Goal: Task Accomplishment & Management: Manage account settings

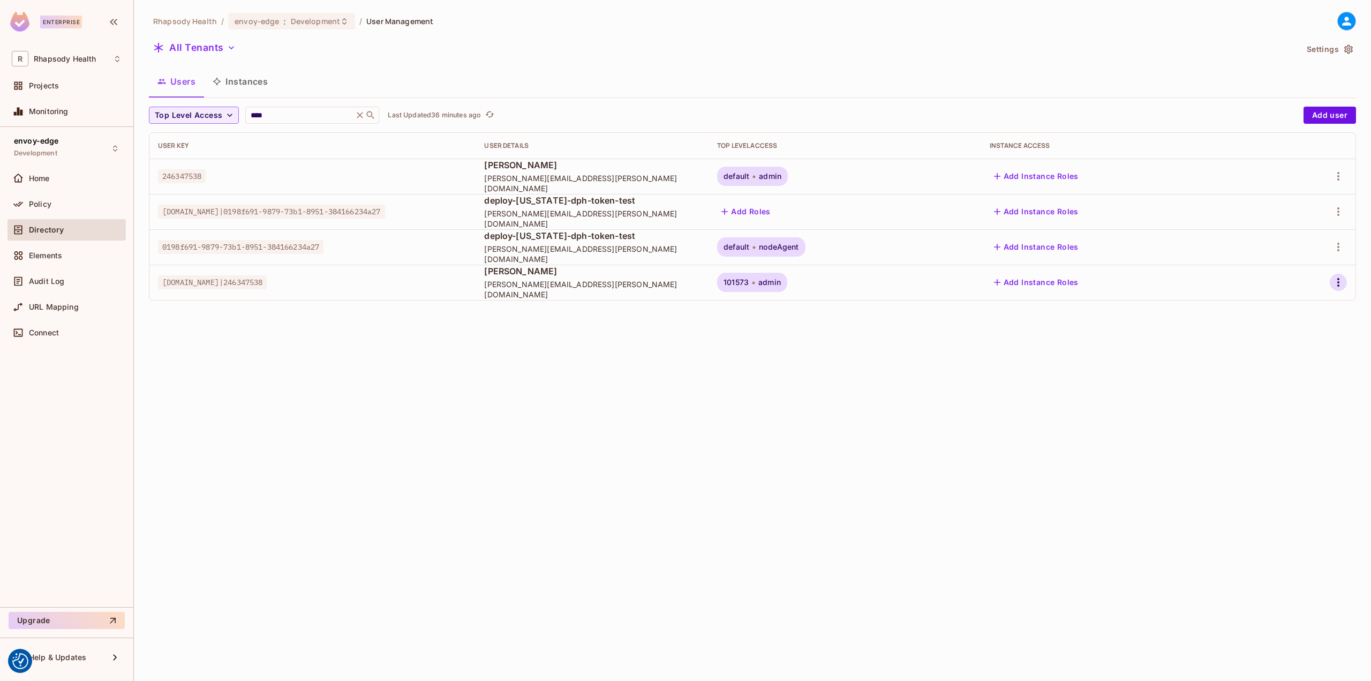
click at [1337, 284] on icon "button" at bounding box center [1338, 282] width 13 height 13
click at [1301, 306] on li "Edit" at bounding box center [1289, 307] width 100 height 24
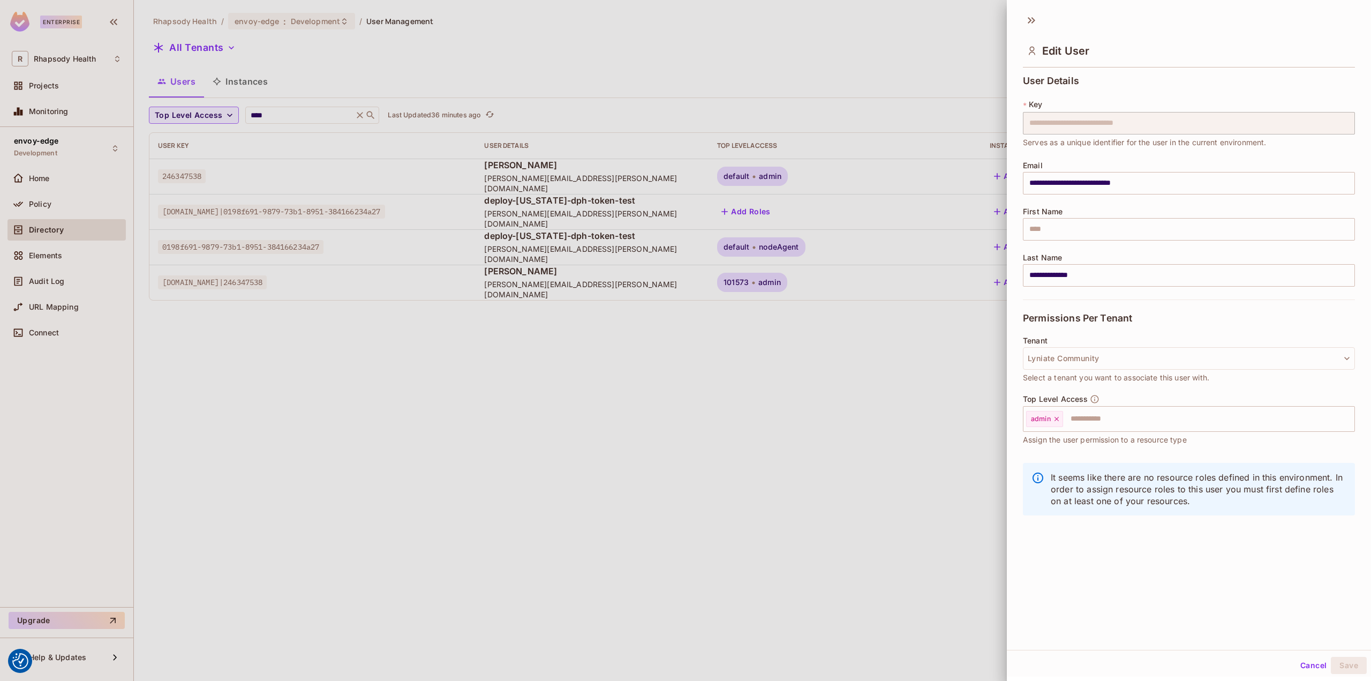
click at [923, 381] on div at bounding box center [685, 340] width 1371 height 681
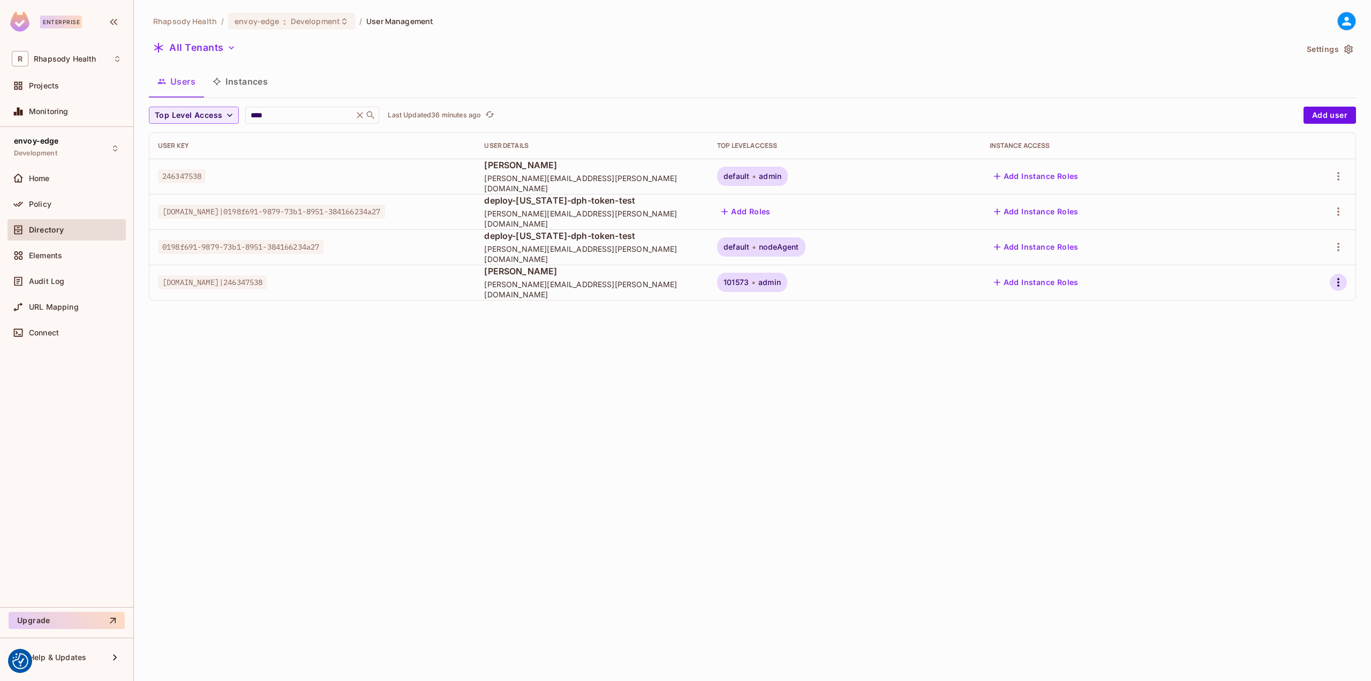
click at [1340, 279] on icon "button" at bounding box center [1338, 282] width 13 height 13
click at [1302, 328] on div "Top Level Roles" at bounding box center [1298, 330] width 58 height 11
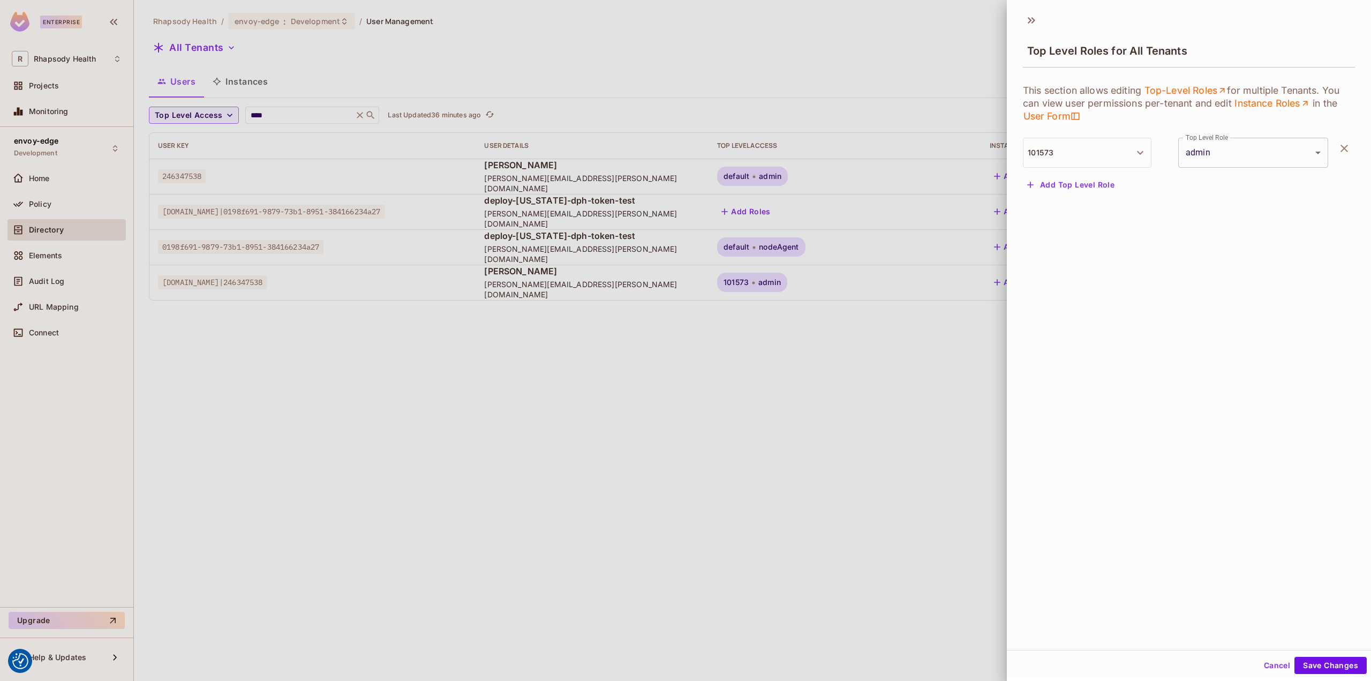
click at [1093, 188] on button "Add Top Level Role" at bounding box center [1071, 184] width 96 height 17
click at [1114, 200] on button "Tenant" at bounding box center [1087, 191] width 129 height 30
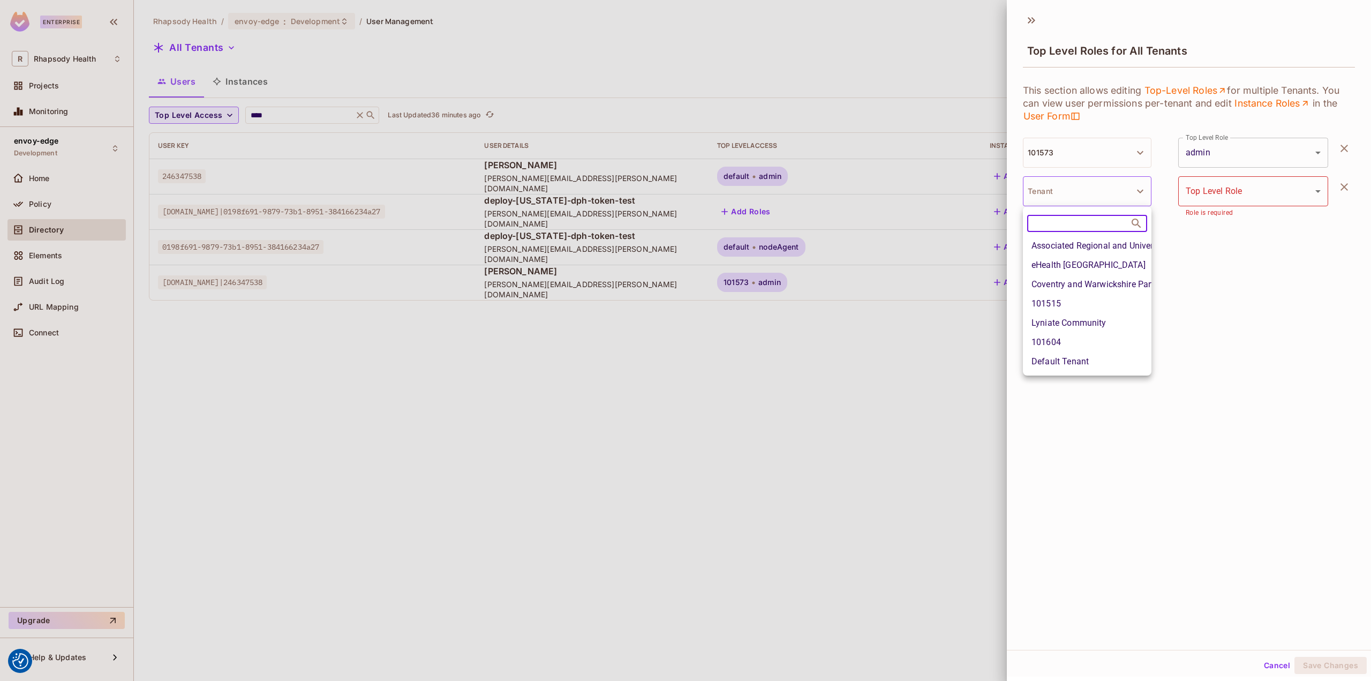
click at [1099, 342] on li "101604" at bounding box center [1087, 342] width 129 height 19
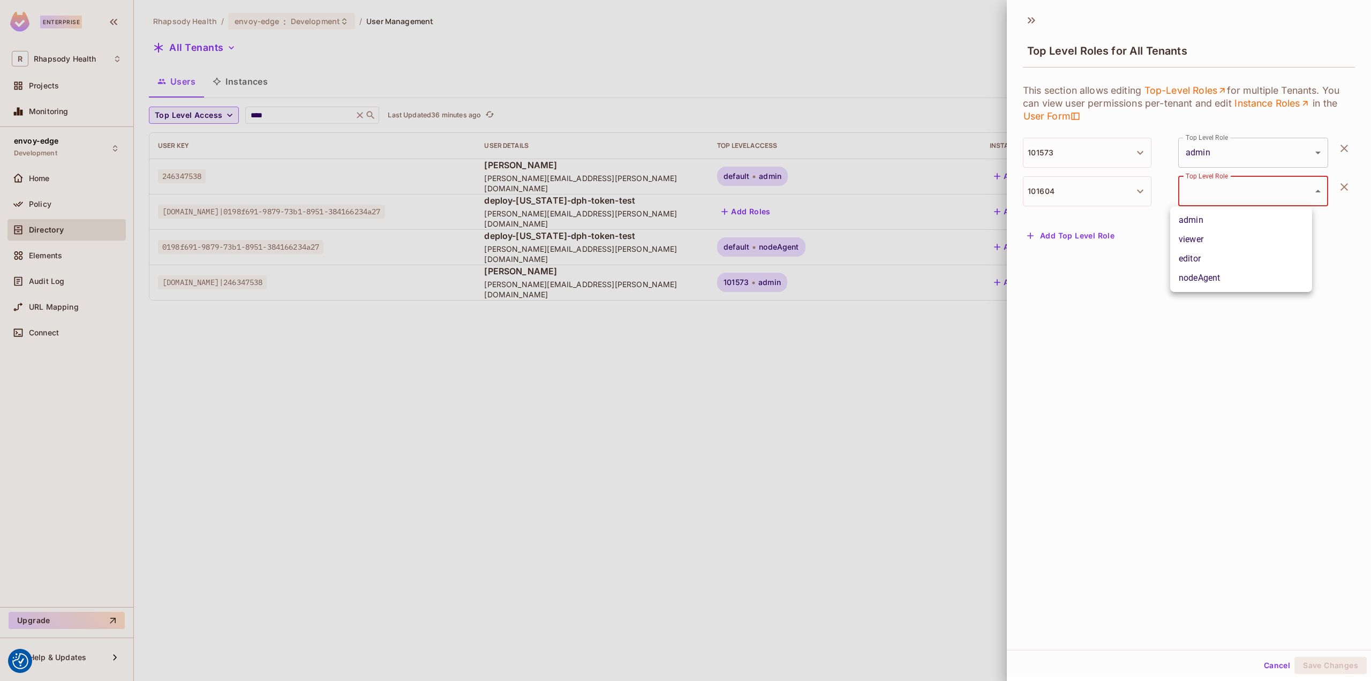
click at [1260, 189] on body "We use cookies to enhance your browsing experience, serve personalized ads or c…" at bounding box center [685, 340] width 1371 height 681
click at [1214, 236] on li "viewer" at bounding box center [1241, 239] width 142 height 19
type input "******"
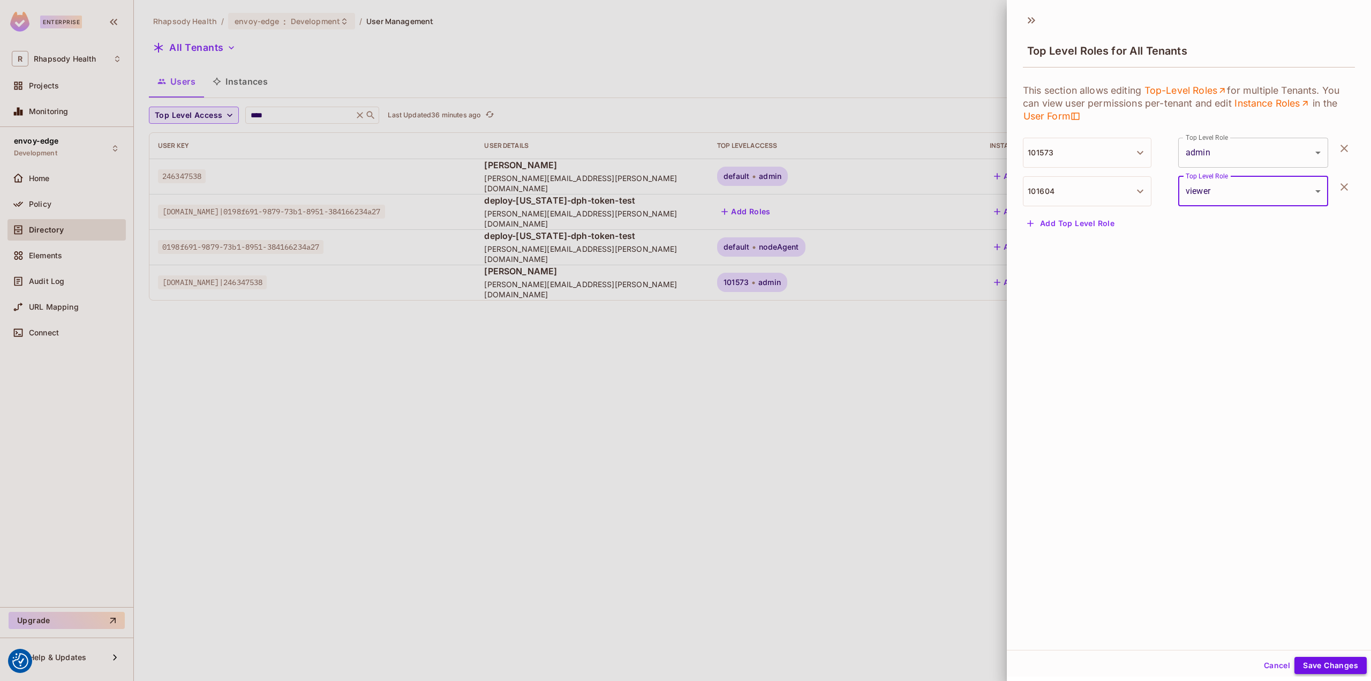
click at [1312, 672] on button "Save Changes" at bounding box center [1331, 665] width 72 height 17
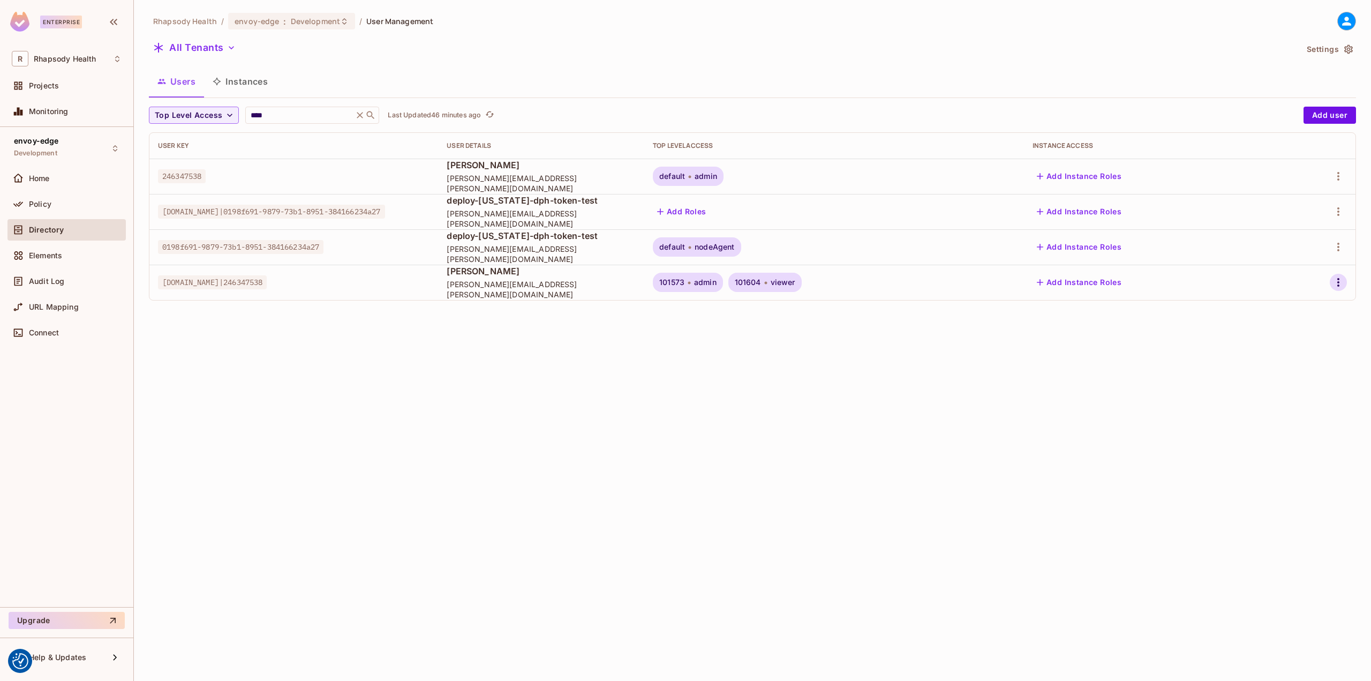
click at [1334, 279] on icon "button" at bounding box center [1338, 282] width 13 height 13
click at [1291, 332] on div "Top Level Roles" at bounding box center [1298, 330] width 58 height 11
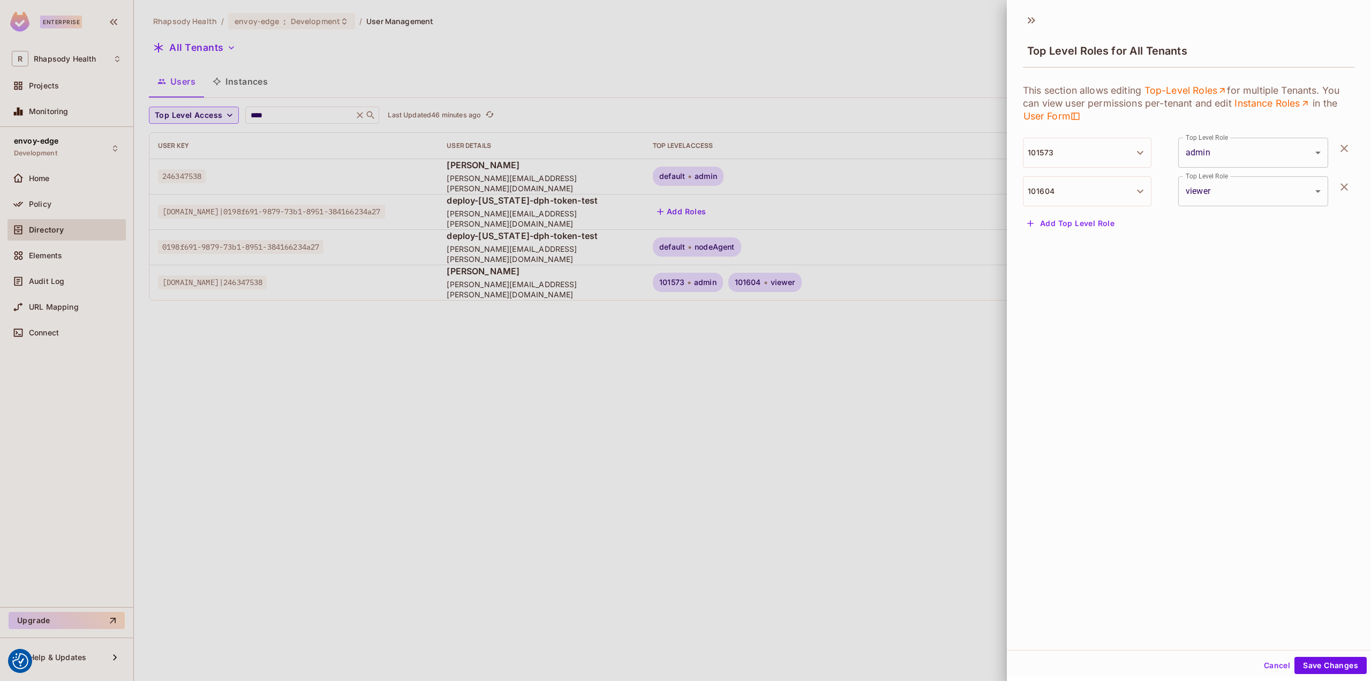
click at [534, 350] on div at bounding box center [685, 340] width 1371 height 681
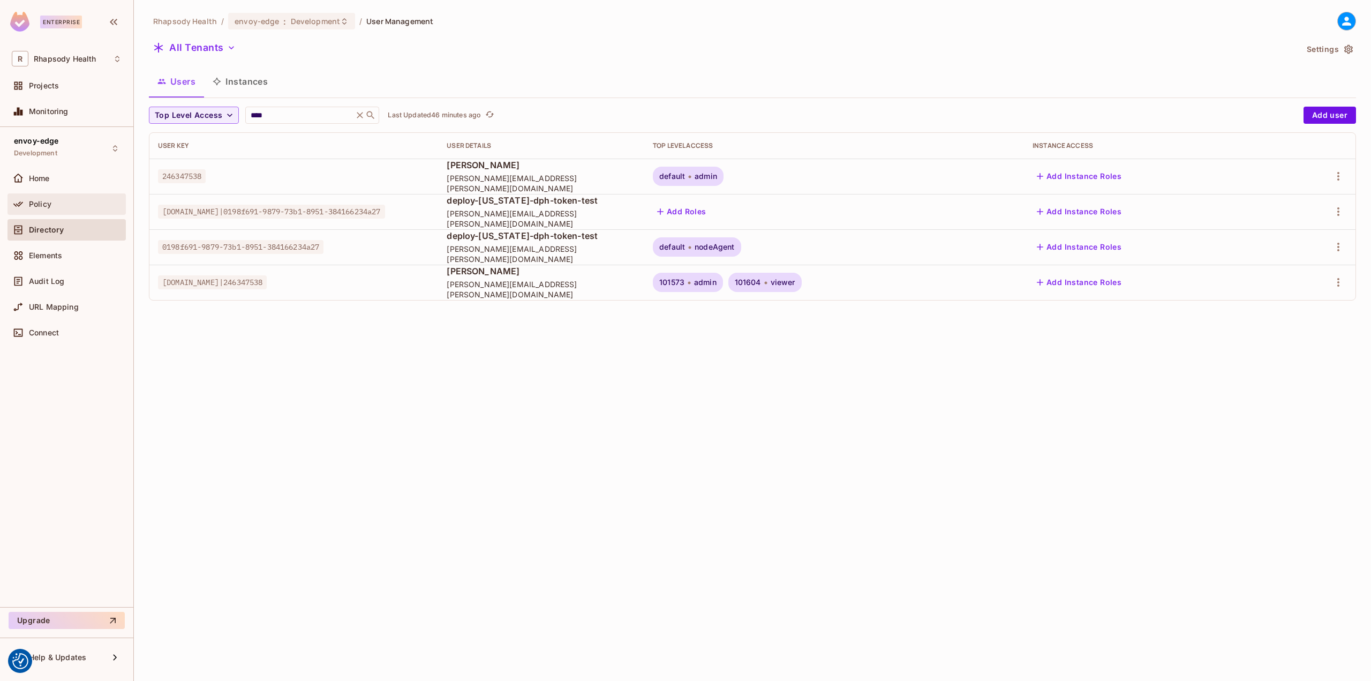
click at [69, 199] on div "Policy" at bounding box center [67, 204] width 110 height 13
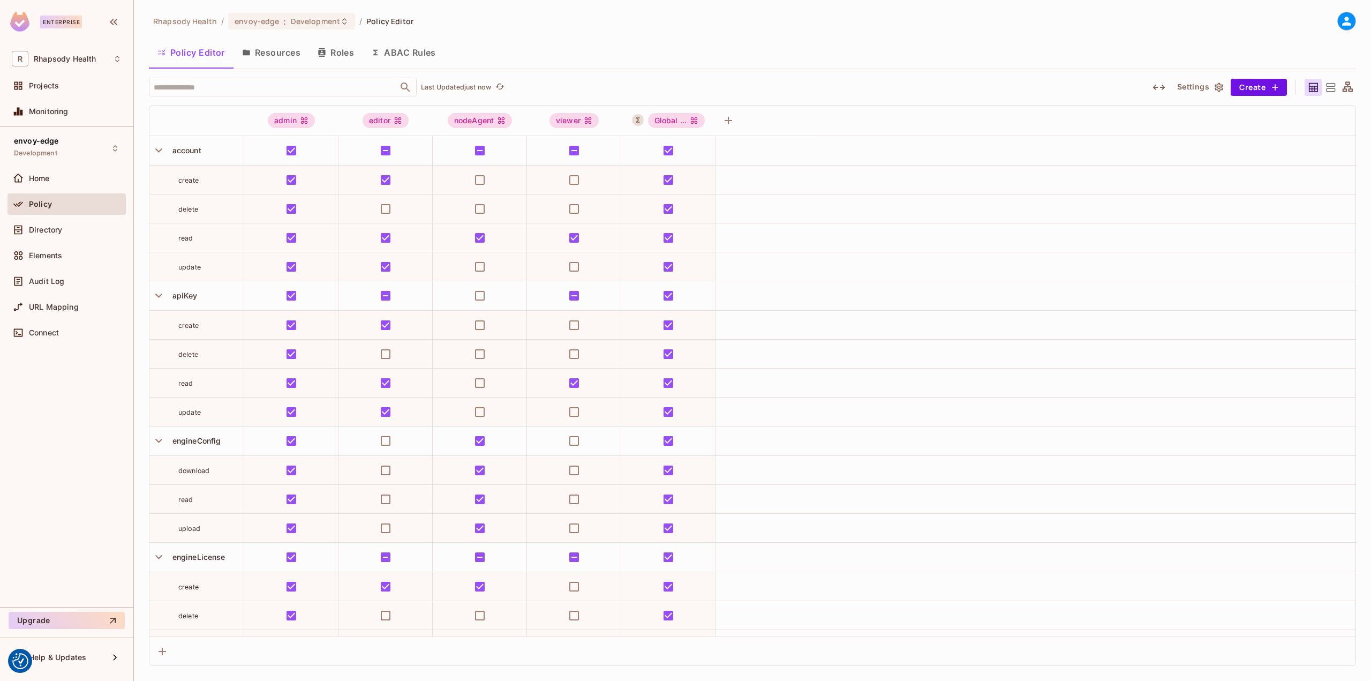
click at [393, 48] on button "ABAC Rules" at bounding box center [404, 52] width 82 height 27
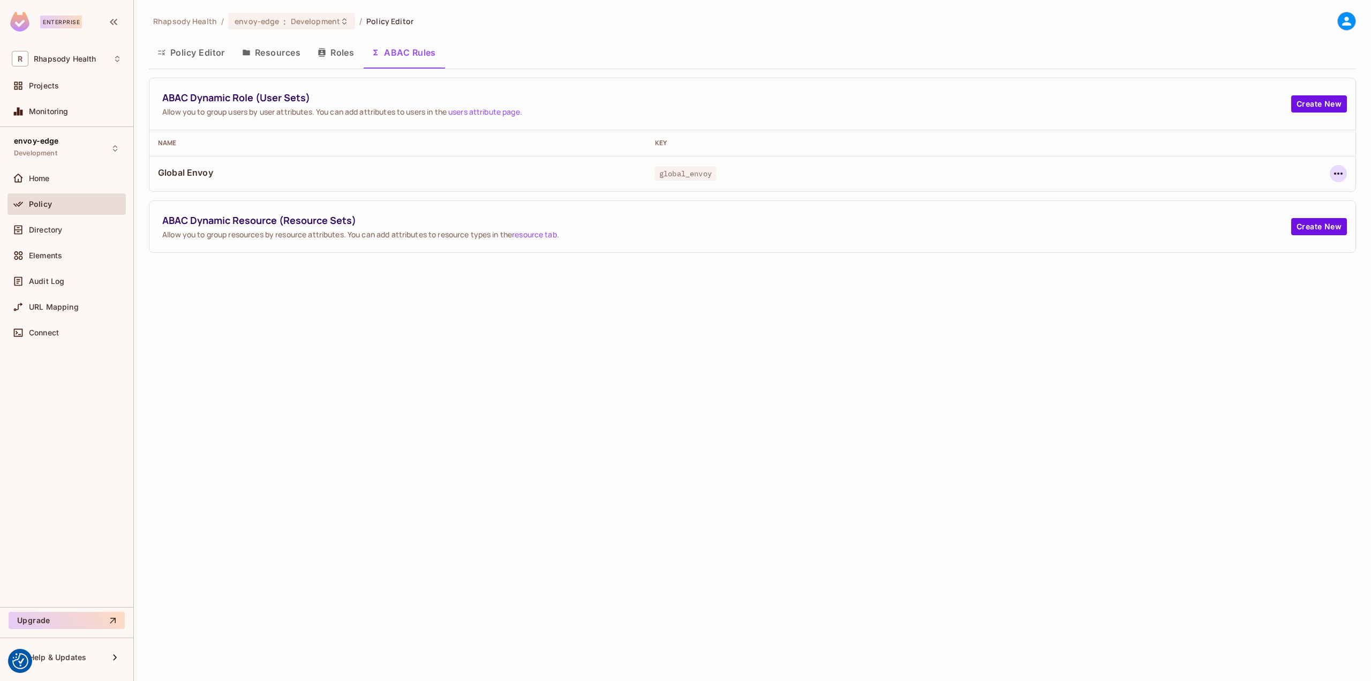
click at [1339, 169] on icon "button" at bounding box center [1338, 173] width 13 height 13
click at [1281, 200] on div "Edit Dynamic Role (User Set)" at bounding box center [1265, 198] width 105 height 11
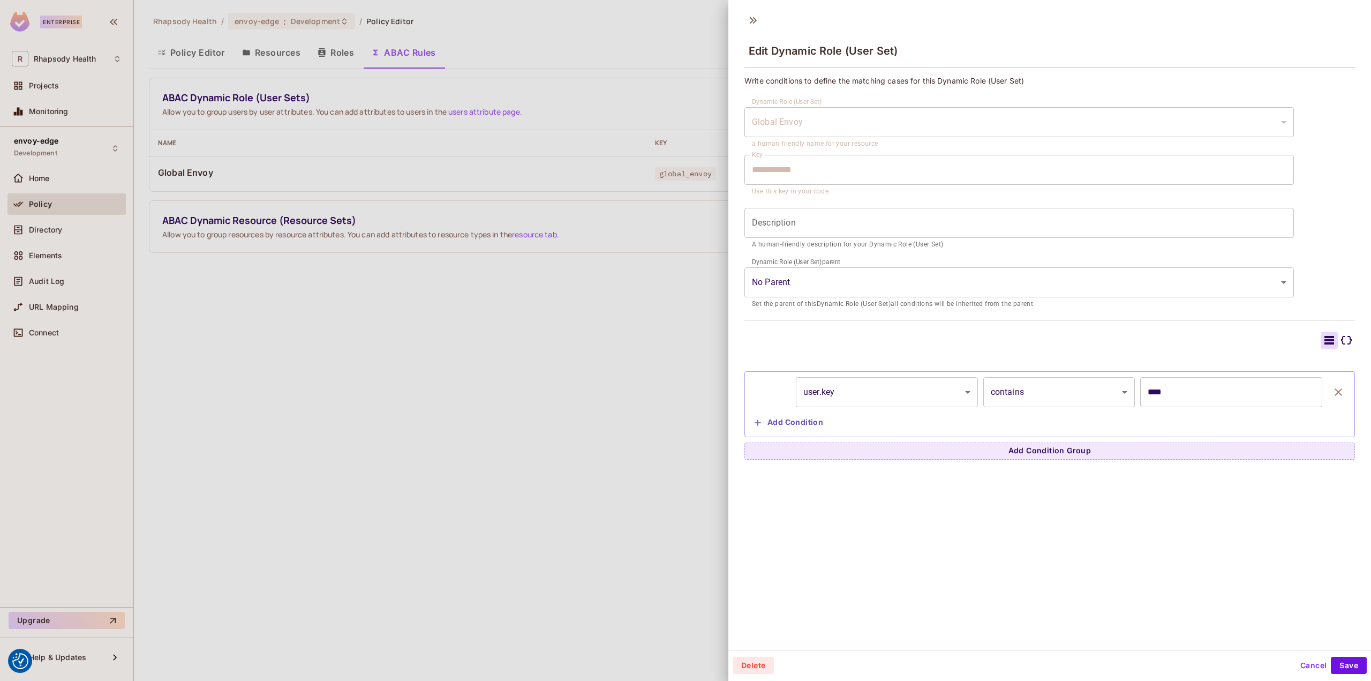
click at [1296, 662] on button "Cancel" at bounding box center [1313, 665] width 35 height 17
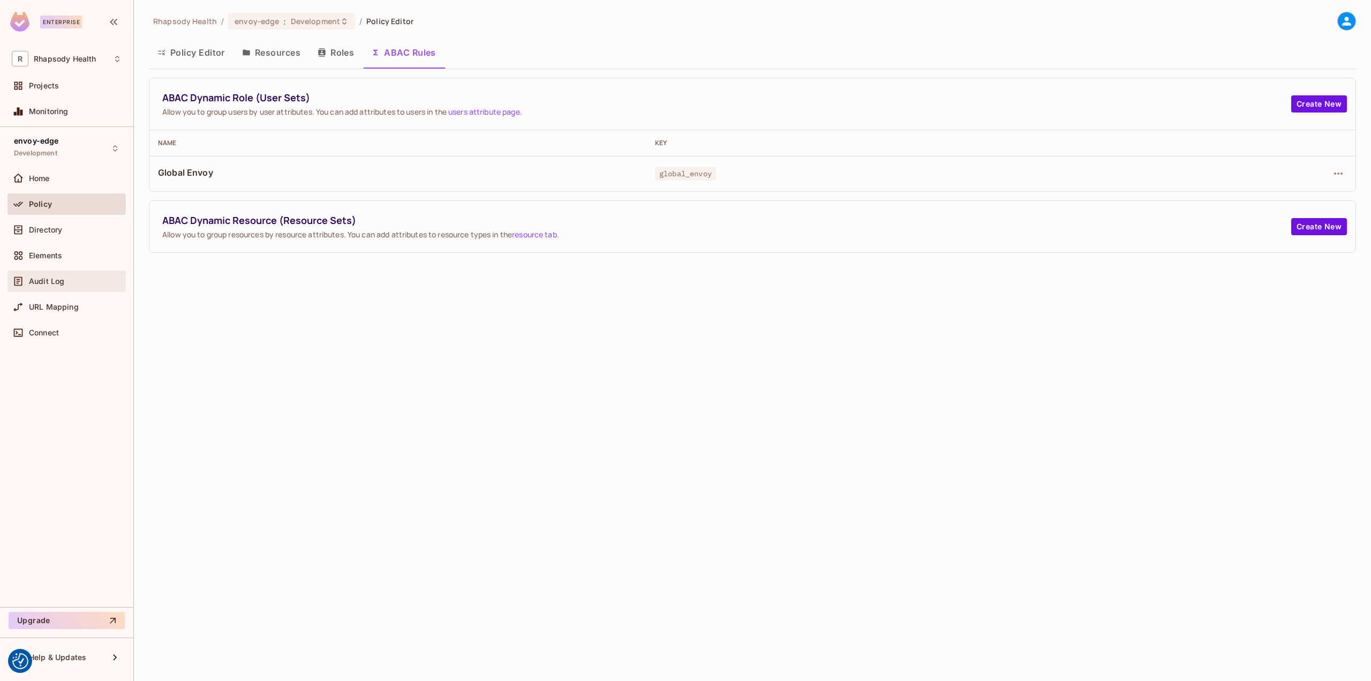
click at [77, 288] on div "Audit Log" at bounding box center [66, 280] width 118 height 21
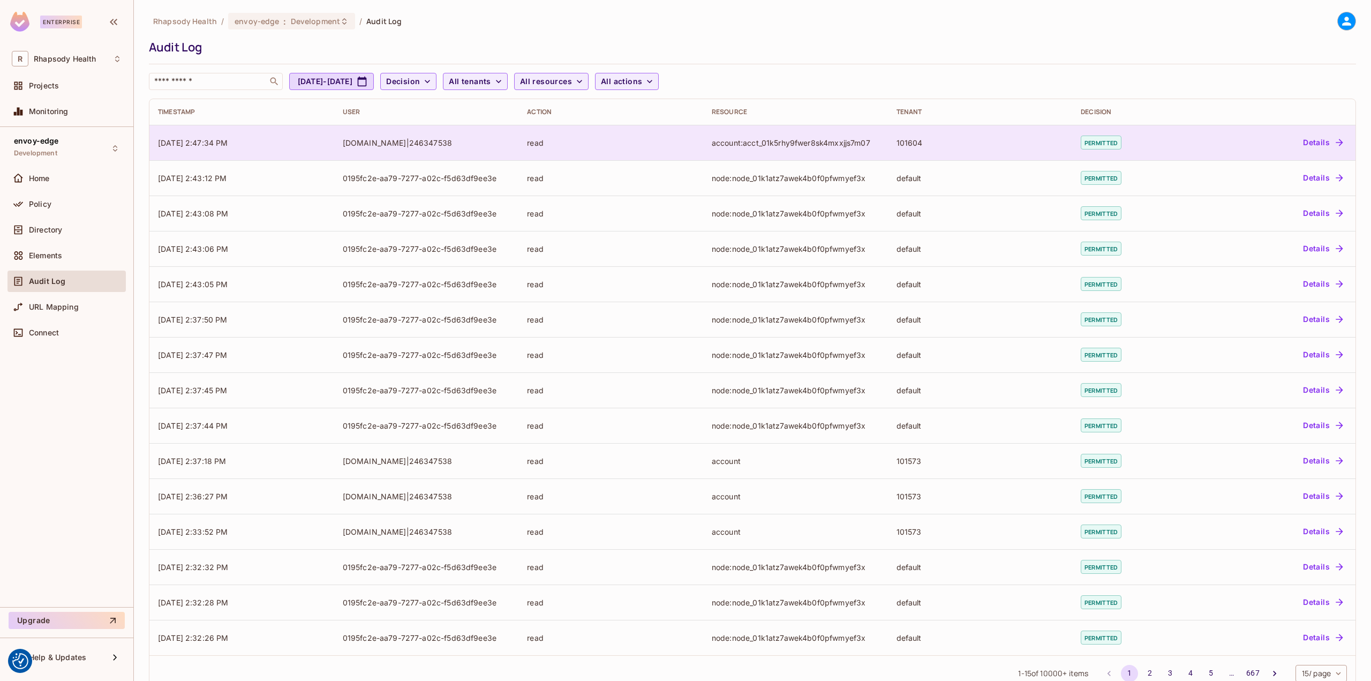
click at [818, 140] on div "account:acct_01k5rhy9fwer8sk4mxxjjs7m07" at bounding box center [796, 143] width 168 height 10
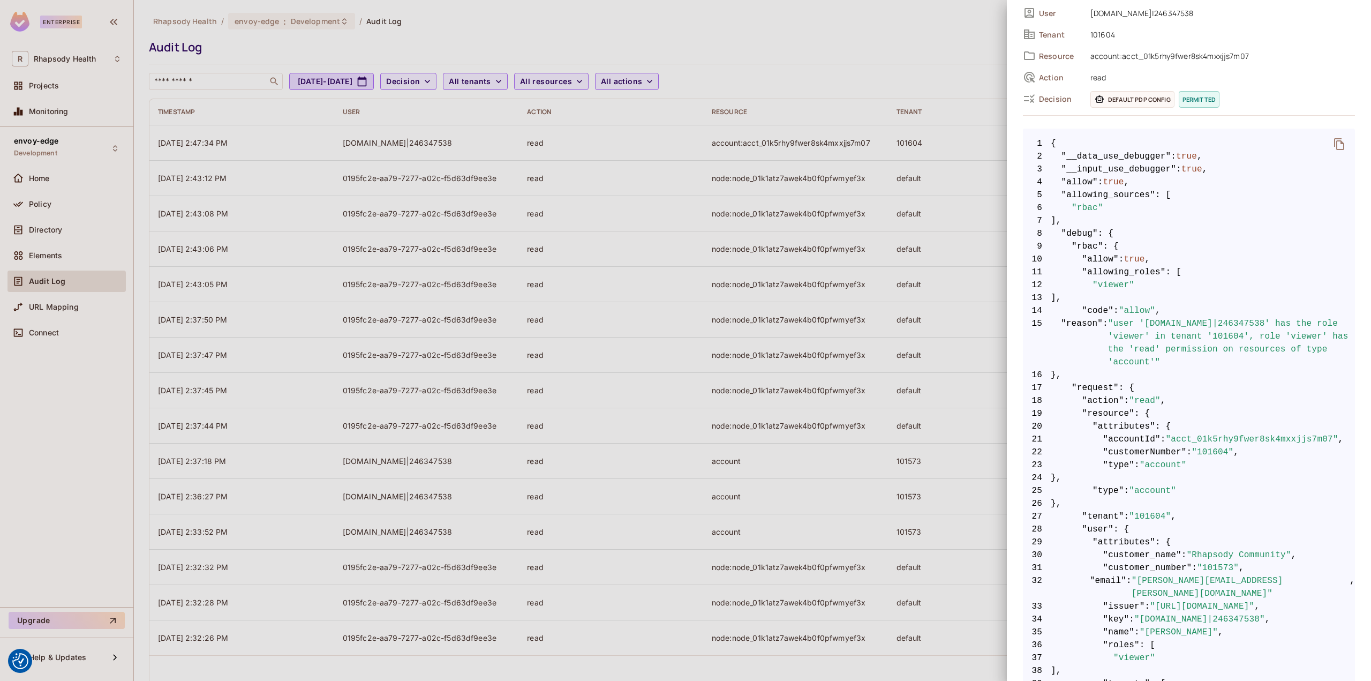
scroll to position [240, 0]
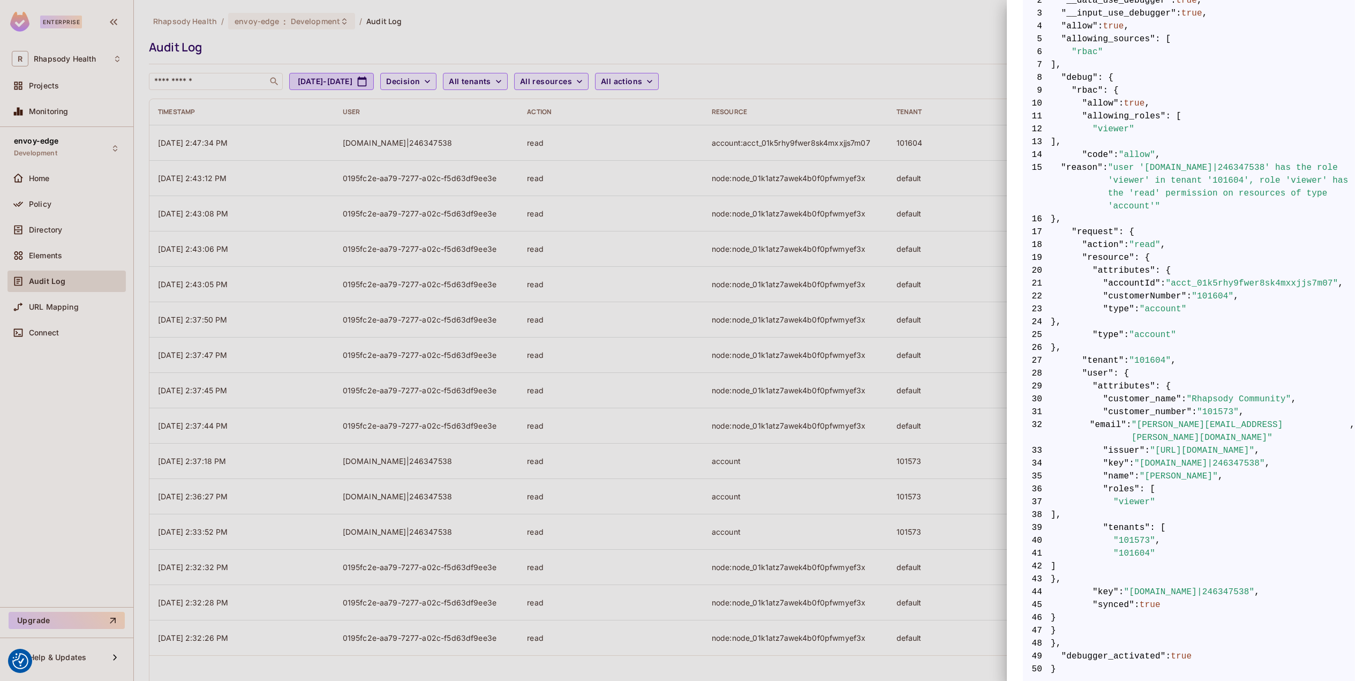
click at [147, 134] on div at bounding box center [685, 340] width 1371 height 681
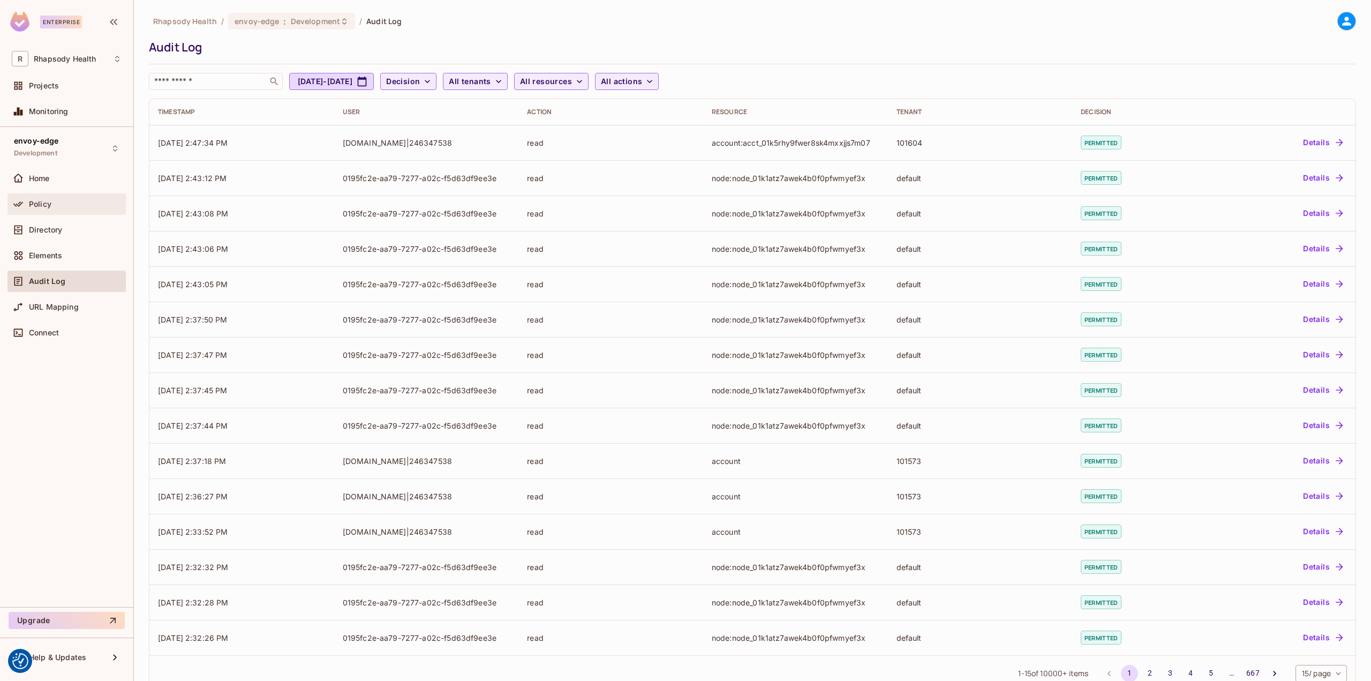
click at [35, 206] on span "Policy" at bounding box center [40, 204] width 22 height 9
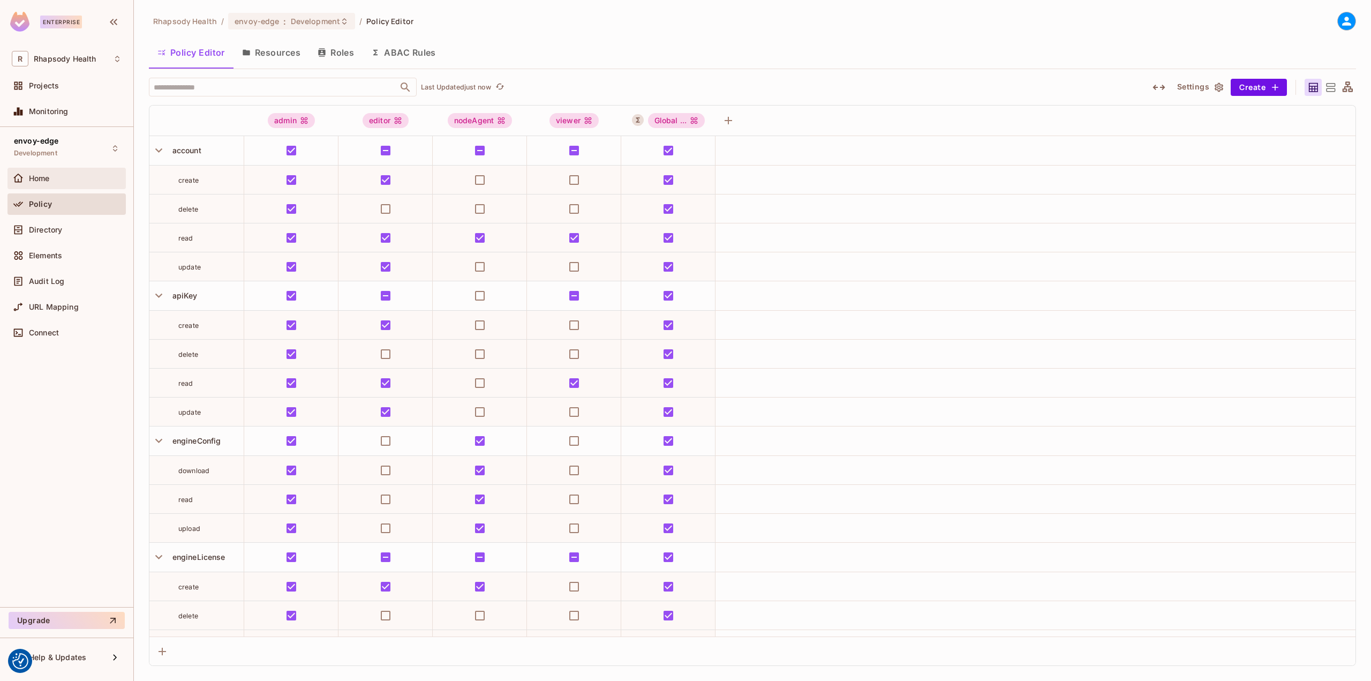
click at [52, 173] on div "Home" at bounding box center [67, 178] width 110 height 13
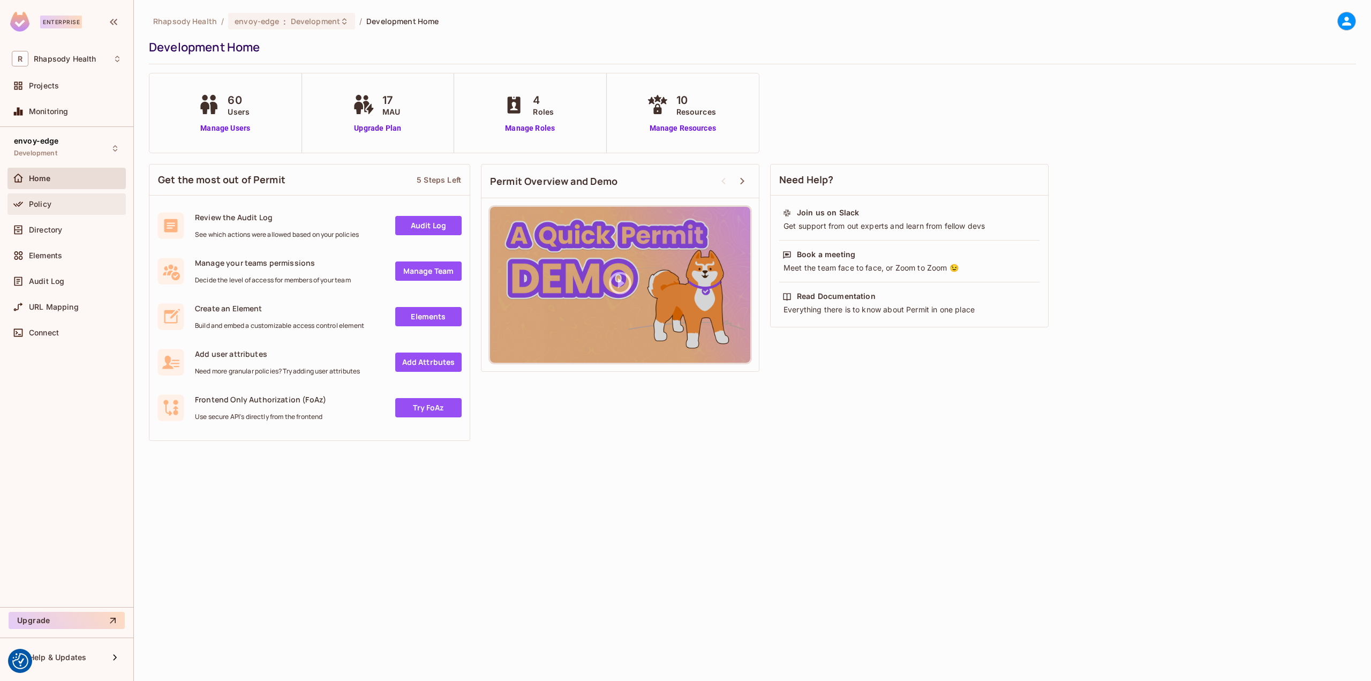
click at [55, 211] on div "Policy" at bounding box center [66, 203] width 118 height 21
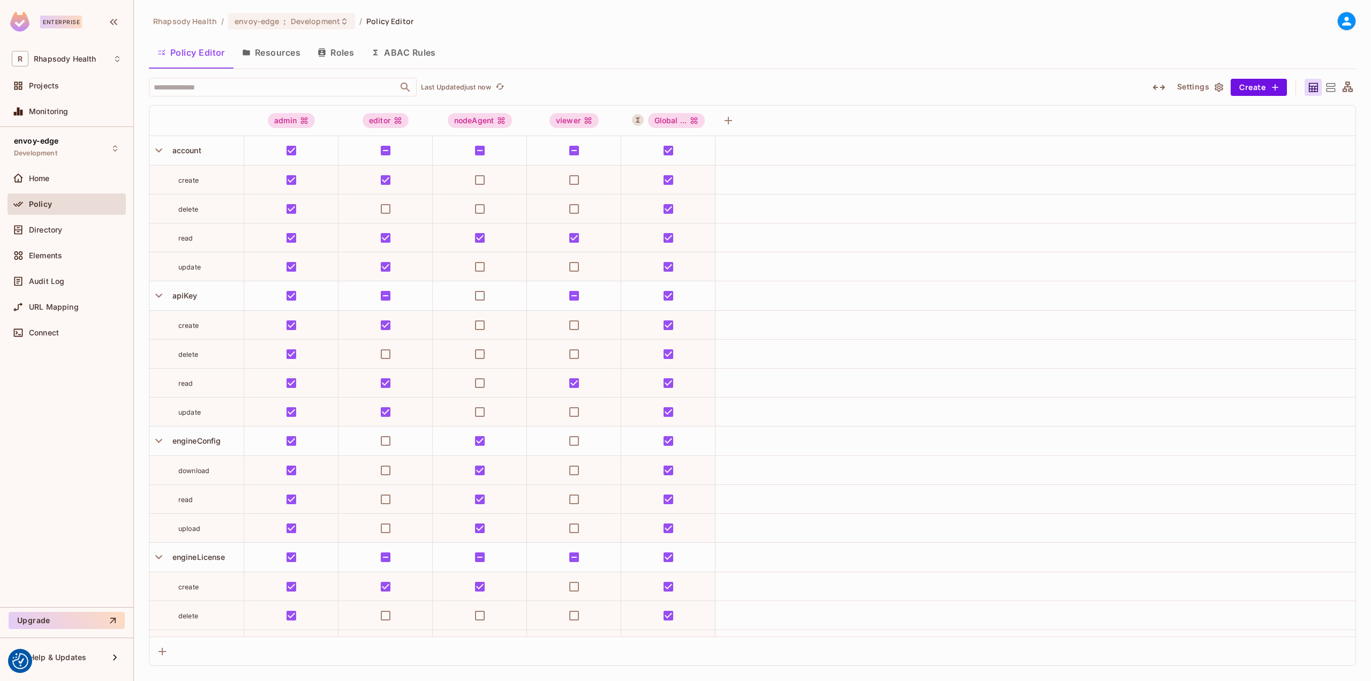
click at [66, 269] on div "Elements" at bounding box center [66, 258] width 118 height 26
click at [66, 283] on div "Audit Log" at bounding box center [75, 281] width 93 height 9
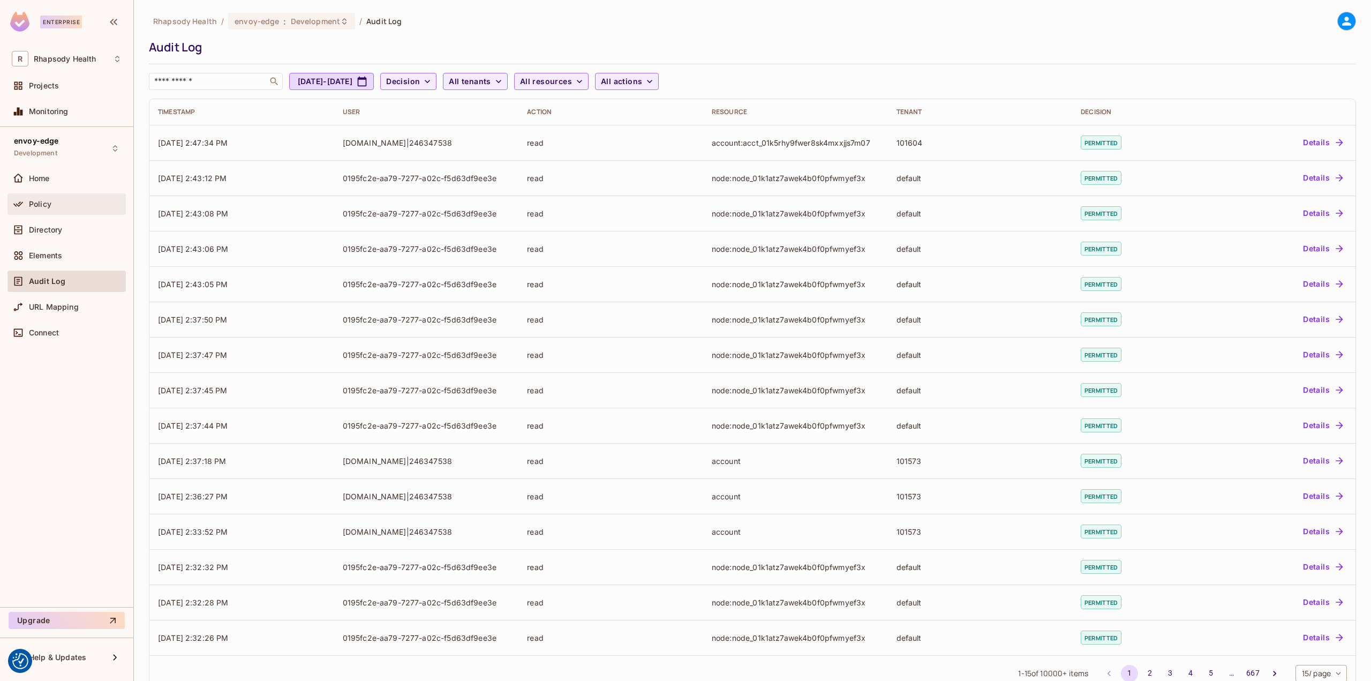
click at [91, 208] on div "Policy" at bounding box center [67, 204] width 110 height 13
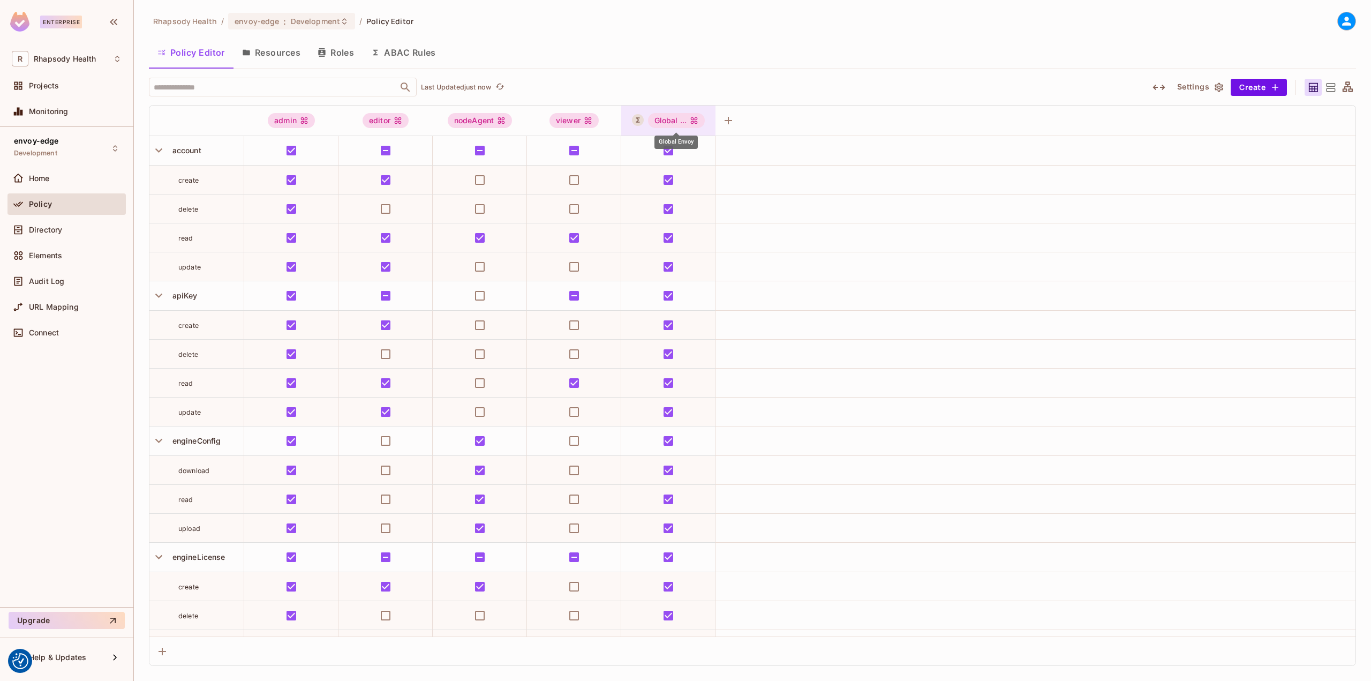
click at [690, 121] on icon "Global Envoy" at bounding box center [694, 120] width 9 height 9
click at [724, 215] on div "Edit Dynamic Role (User Set)" at bounding box center [703, 216] width 105 height 11
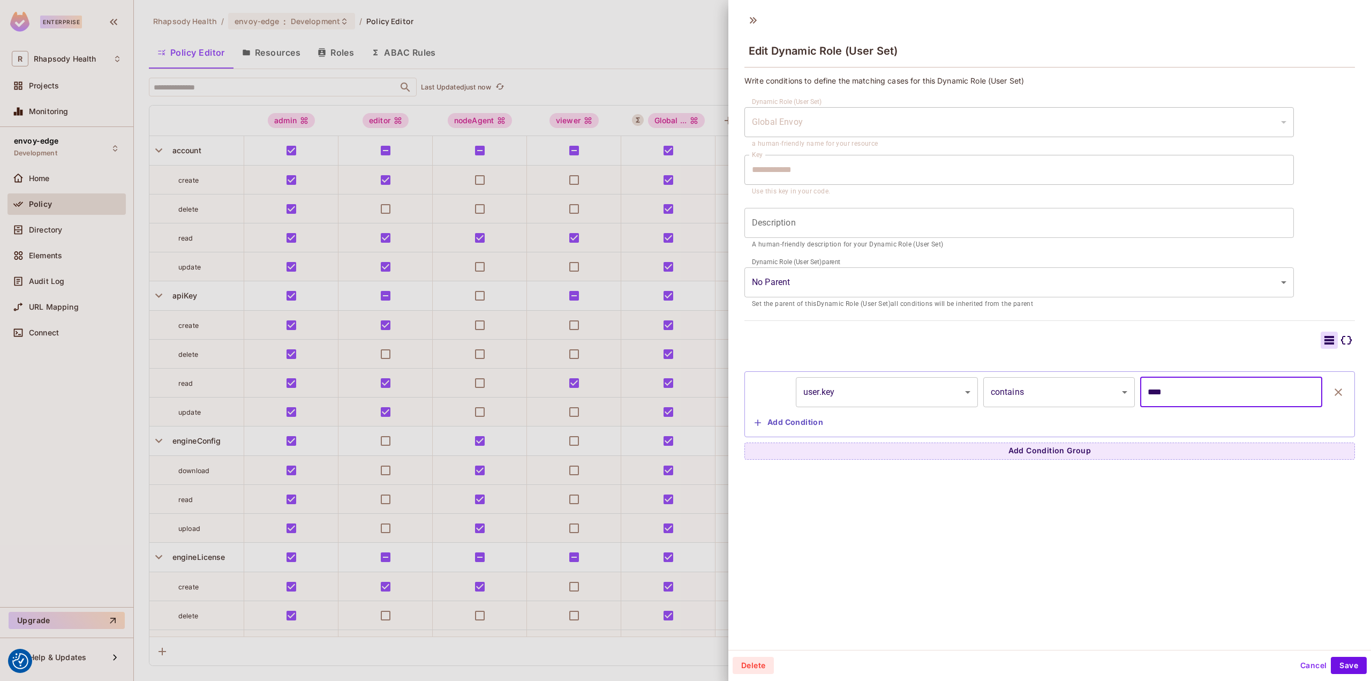
drag, startPoint x: 1237, startPoint y: 388, endPoint x: 987, endPoint y: 384, distance: 249.6
click at [987, 384] on div "user.key ******** ​ contains ******** ​ **** ​" at bounding box center [1049, 392] width 599 height 30
type input "********"
click at [1335, 659] on button "Save" at bounding box center [1349, 665] width 36 height 17
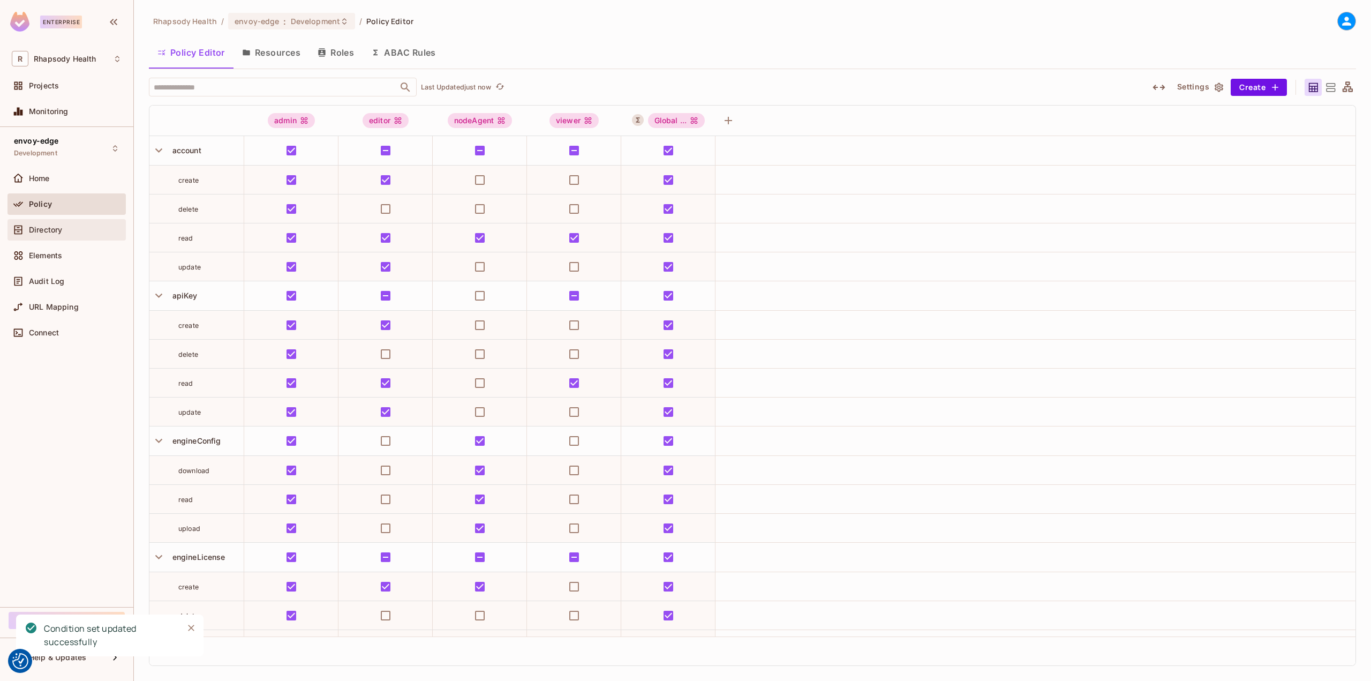
click at [66, 227] on div "Directory" at bounding box center [75, 230] width 93 height 9
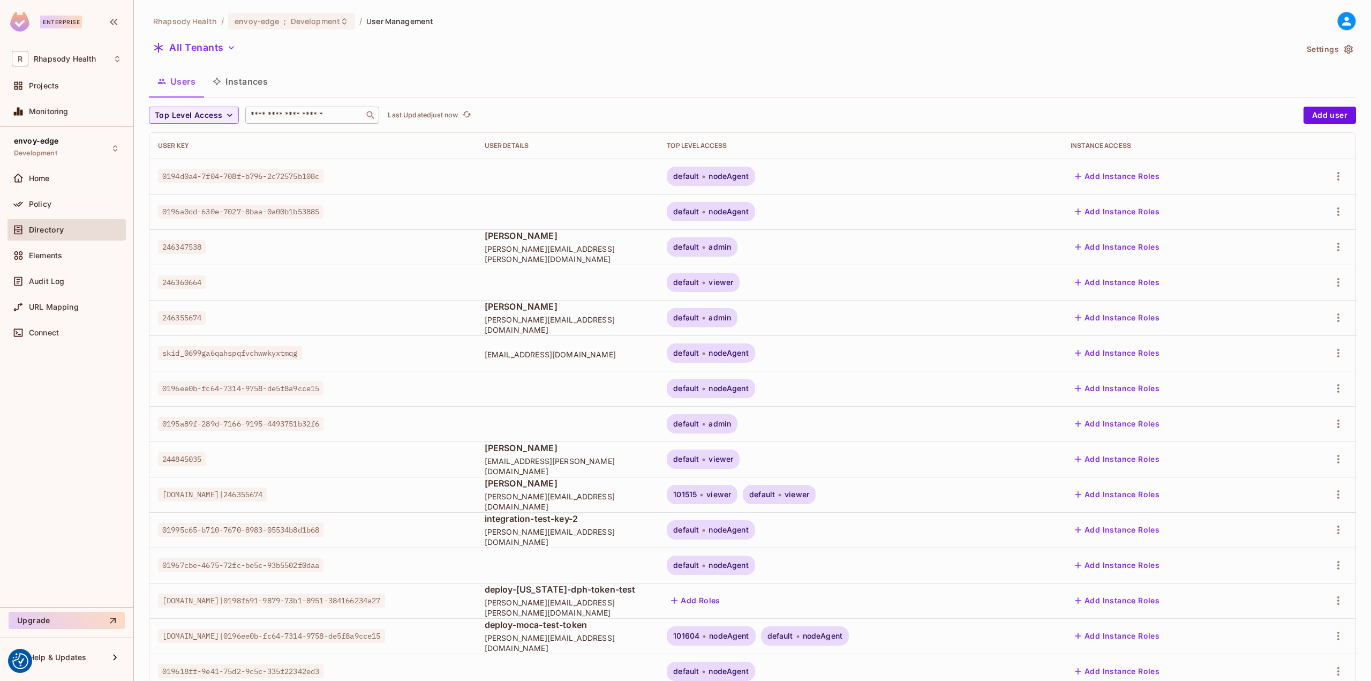
click at [298, 118] on input "text" at bounding box center [305, 115] width 112 height 11
type input "****"
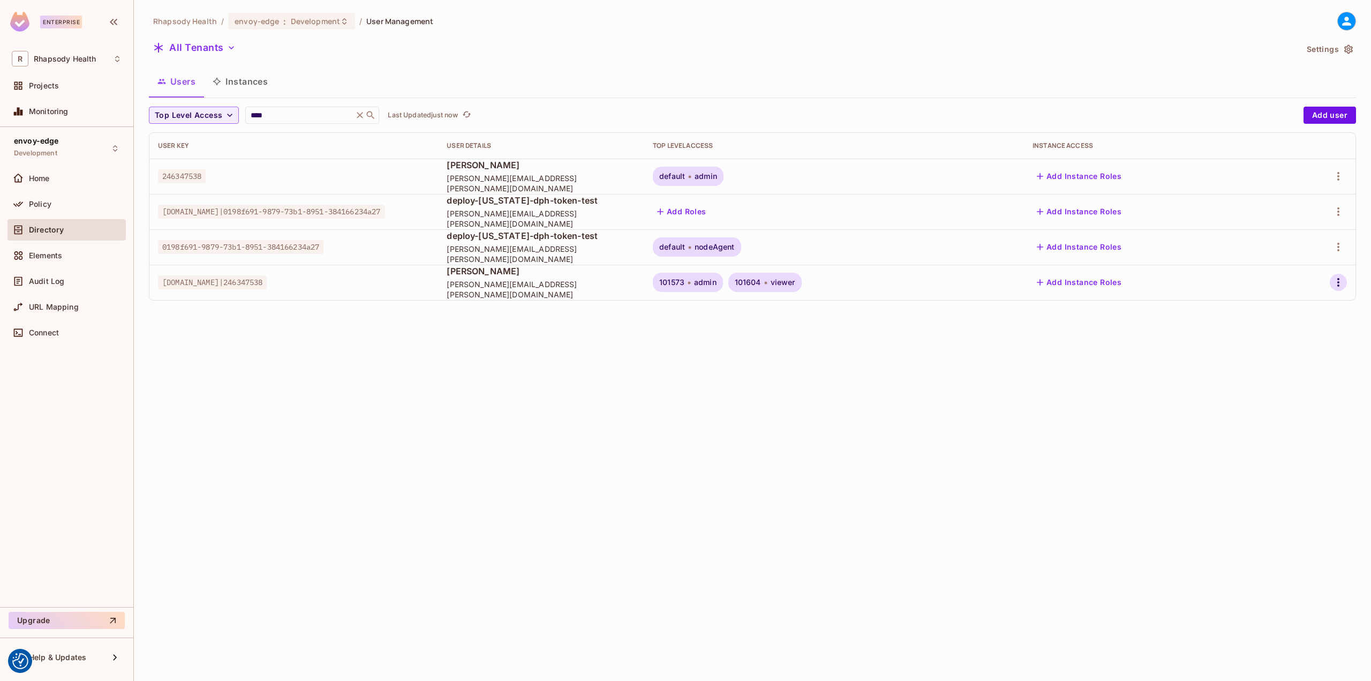
click at [1336, 280] on icon "button" at bounding box center [1338, 282] width 13 height 13
click at [1300, 334] on div "Top Level Roles" at bounding box center [1298, 330] width 58 height 11
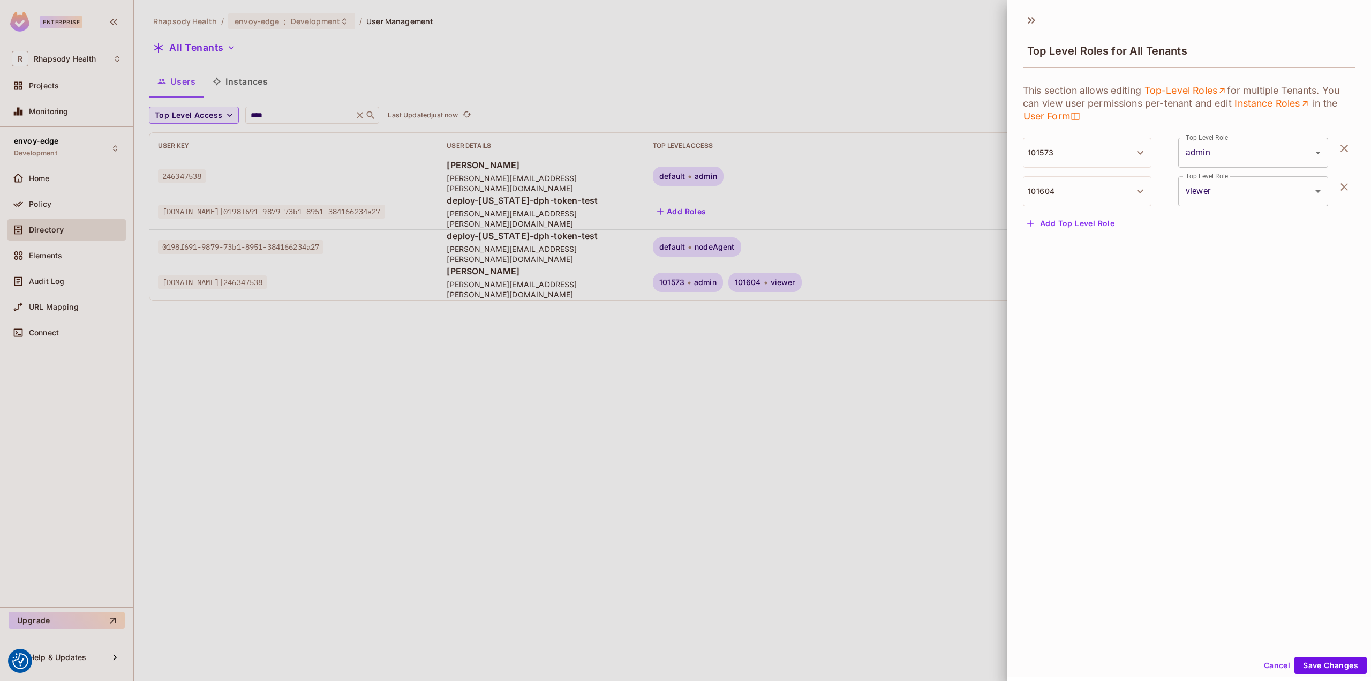
click at [1335, 191] on button "button" at bounding box center [1344, 186] width 21 height 21
click at [1301, 656] on div "Cancel Save Changes" at bounding box center [1189, 665] width 364 height 26
click at [1304, 660] on button "Save Changes" at bounding box center [1331, 665] width 72 height 17
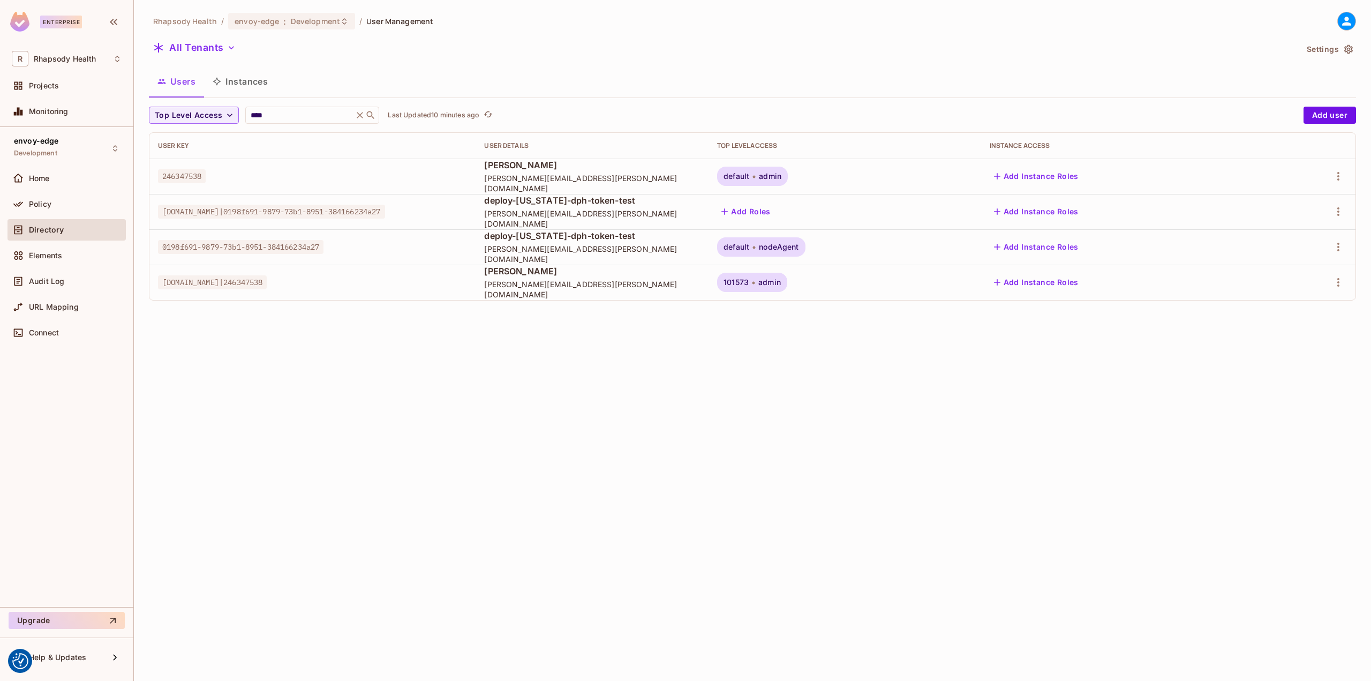
drag, startPoint x: 893, startPoint y: 438, endPoint x: 889, endPoint y: 427, distance: 11.7
click at [893, 437] on div "Rhapsody Health / envoy-edge : Development / User Management All Tenants Settin…" at bounding box center [752, 340] width 1237 height 681
click at [728, 399] on div "Rhapsody Health / envoy-edge : Development / User Management All Tenants Settin…" at bounding box center [752, 340] width 1237 height 681
click at [735, 386] on div "Rhapsody Health / envoy-edge : Development / User Management All Tenants Settin…" at bounding box center [752, 340] width 1237 height 681
drag, startPoint x: 825, startPoint y: 281, endPoint x: 850, endPoint y: 280, distance: 24.7
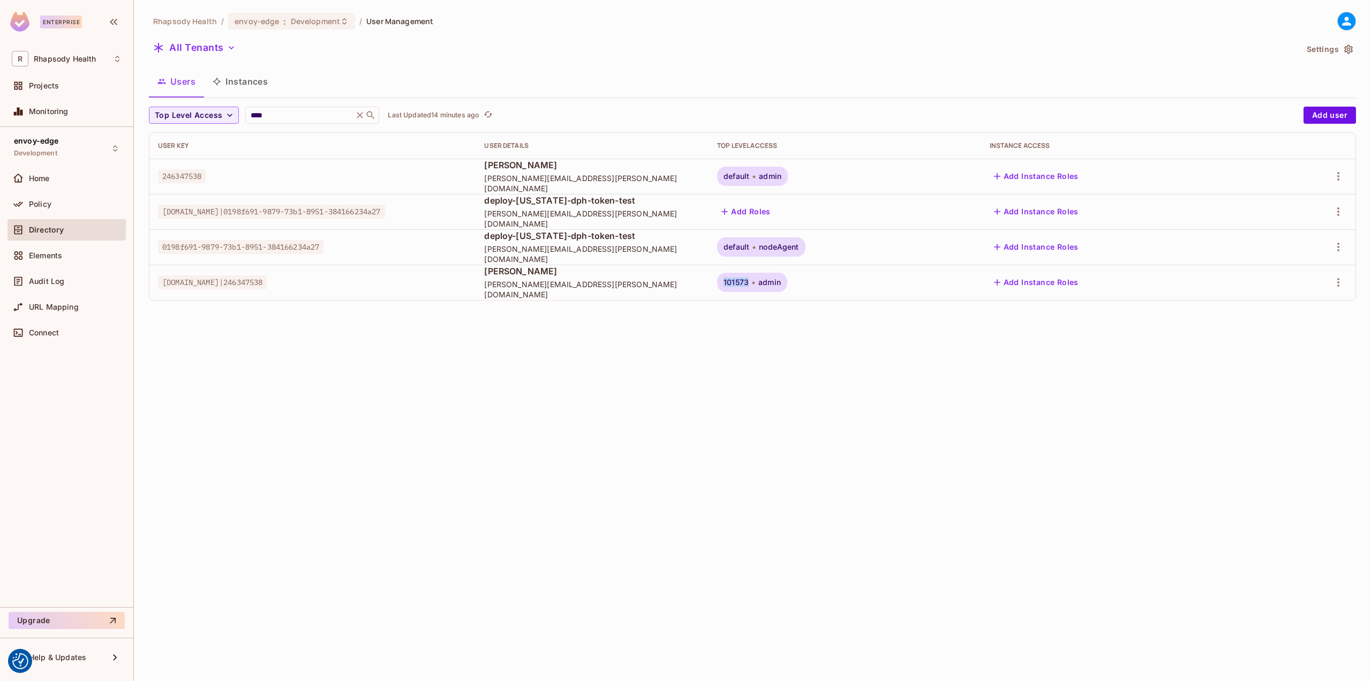
click at [787, 280] on div "101573 admin" at bounding box center [752, 282] width 70 height 19
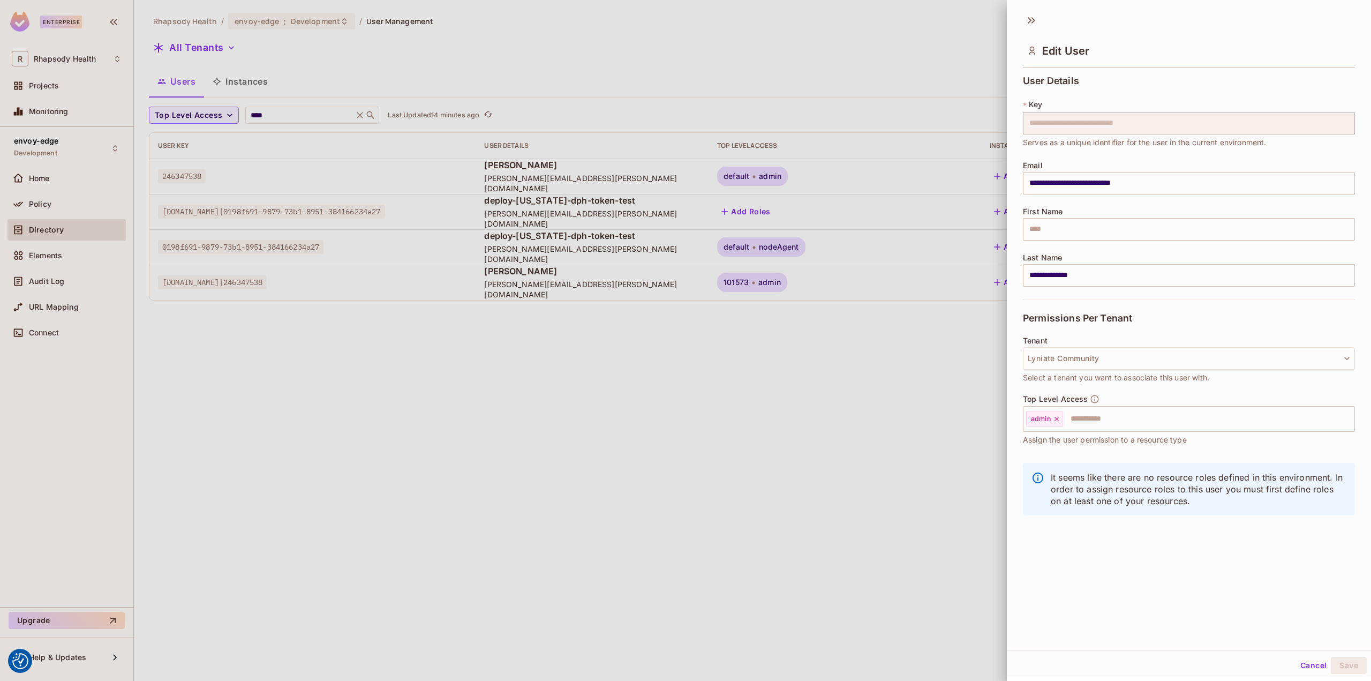
click at [870, 403] on div at bounding box center [685, 340] width 1371 height 681
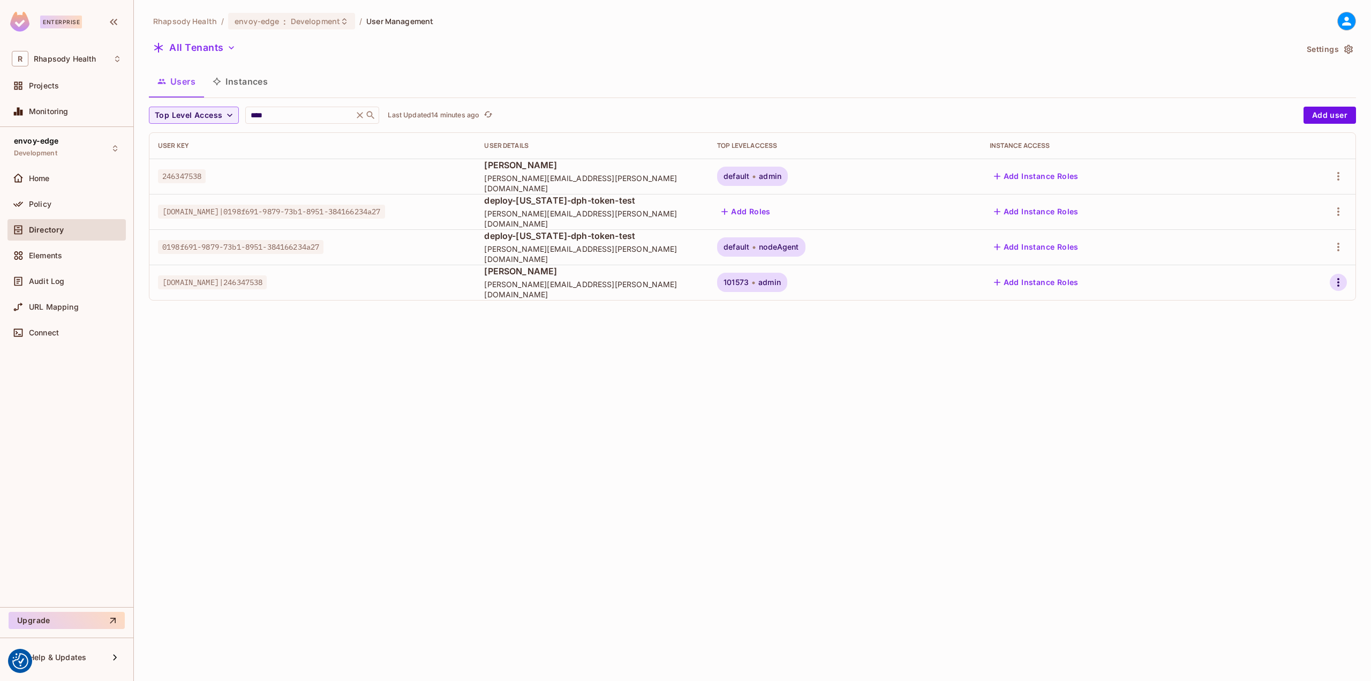
click at [1335, 281] on button "button" at bounding box center [1338, 282] width 17 height 17
click at [1284, 327] on div "Top Level Roles" at bounding box center [1298, 330] width 58 height 11
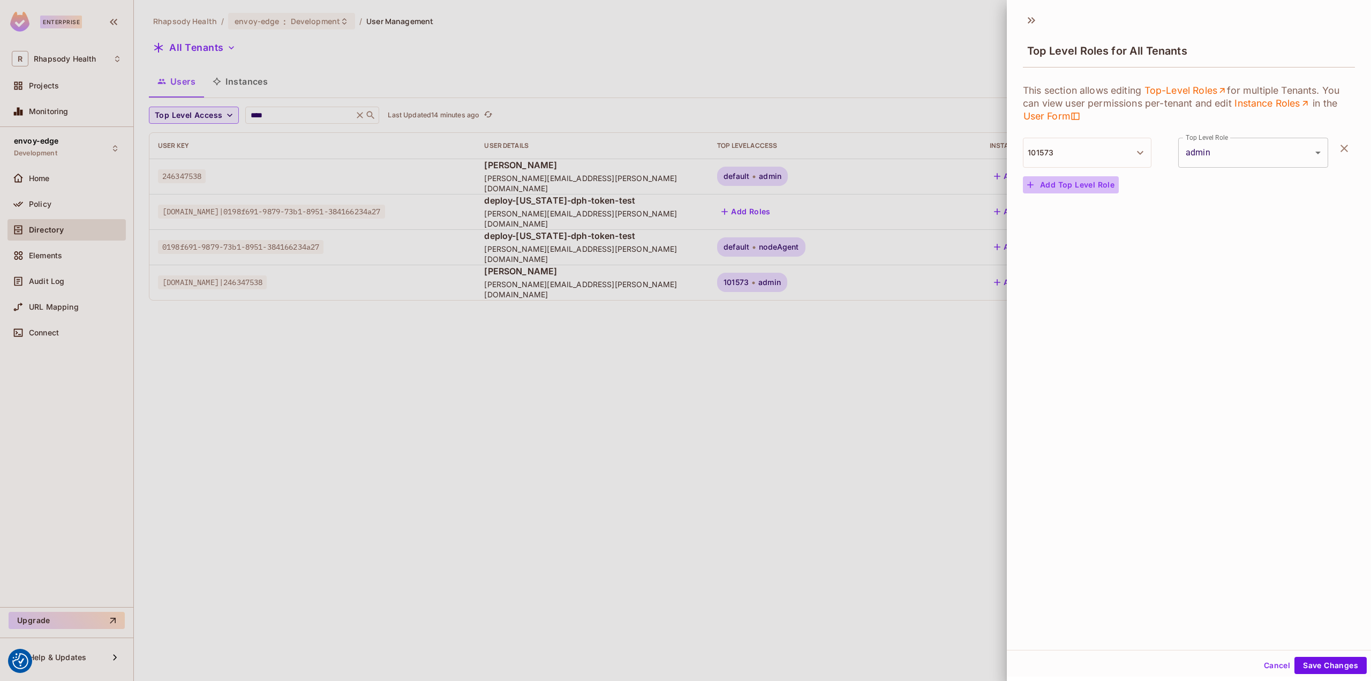
click at [1095, 183] on button "Add Top Level Role" at bounding box center [1071, 184] width 96 height 17
drag, startPoint x: 1134, startPoint y: 197, endPoint x: 1114, endPoint y: 231, distance: 39.1
click at [1134, 195] on button "Tenant" at bounding box center [1087, 191] width 129 height 30
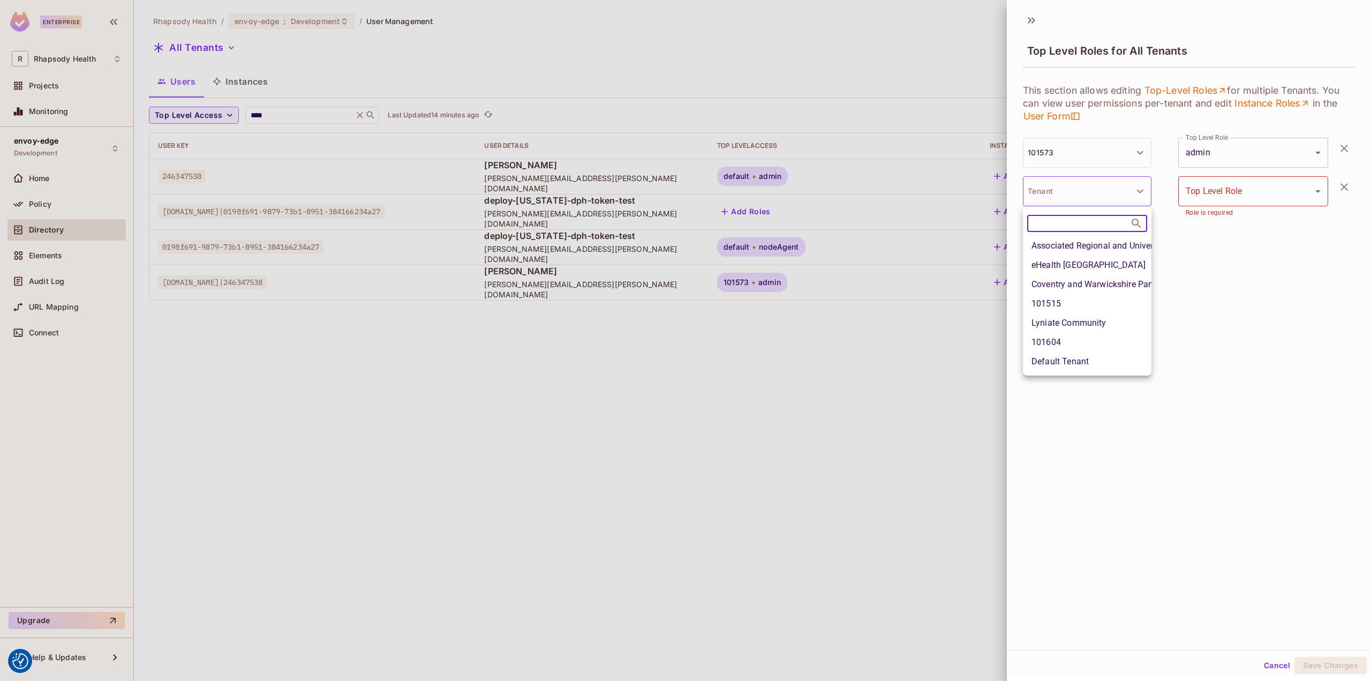
click at [1088, 342] on li "101604" at bounding box center [1087, 342] width 129 height 19
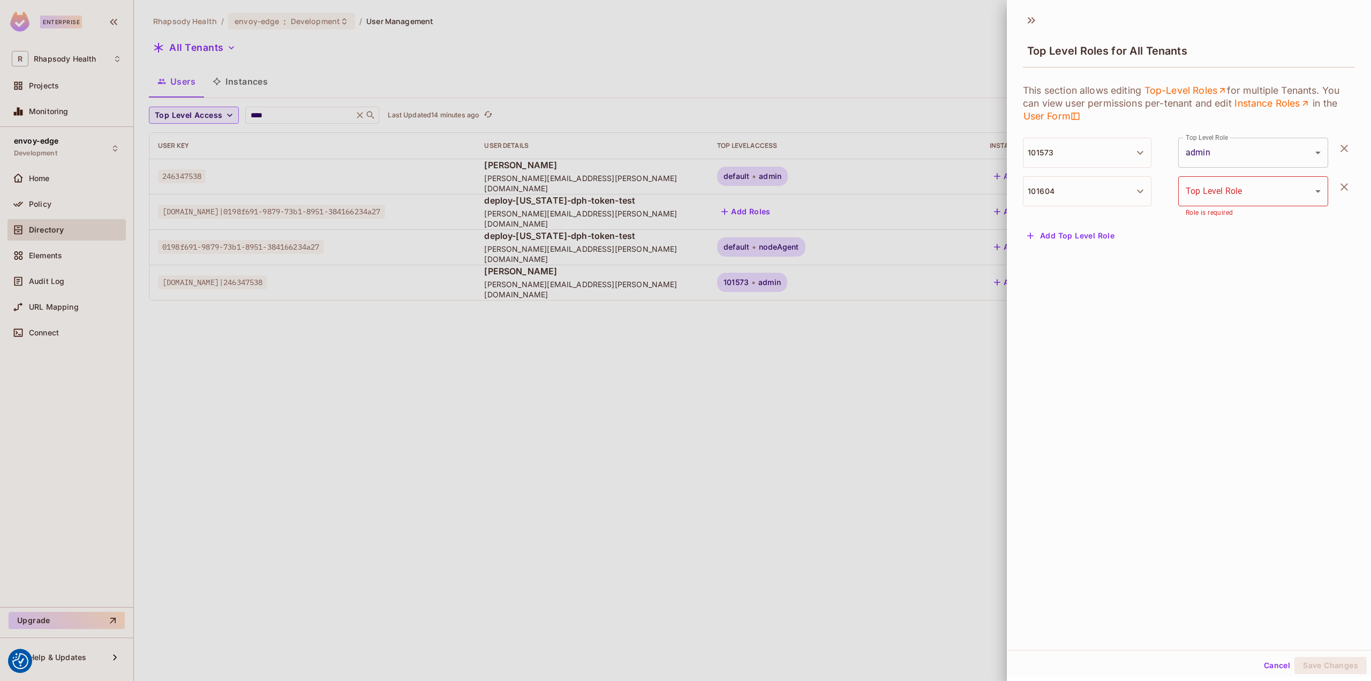
click at [1253, 197] on body "We use cookies to enhance your browsing experience, serve personalized ads or c…" at bounding box center [685, 340] width 1371 height 681
click at [1218, 237] on li "viewer" at bounding box center [1241, 239] width 142 height 19
type input "******"
click at [1318, 665] on button "Save Changes" at bounding box center [1331, 665] width 72 height 17
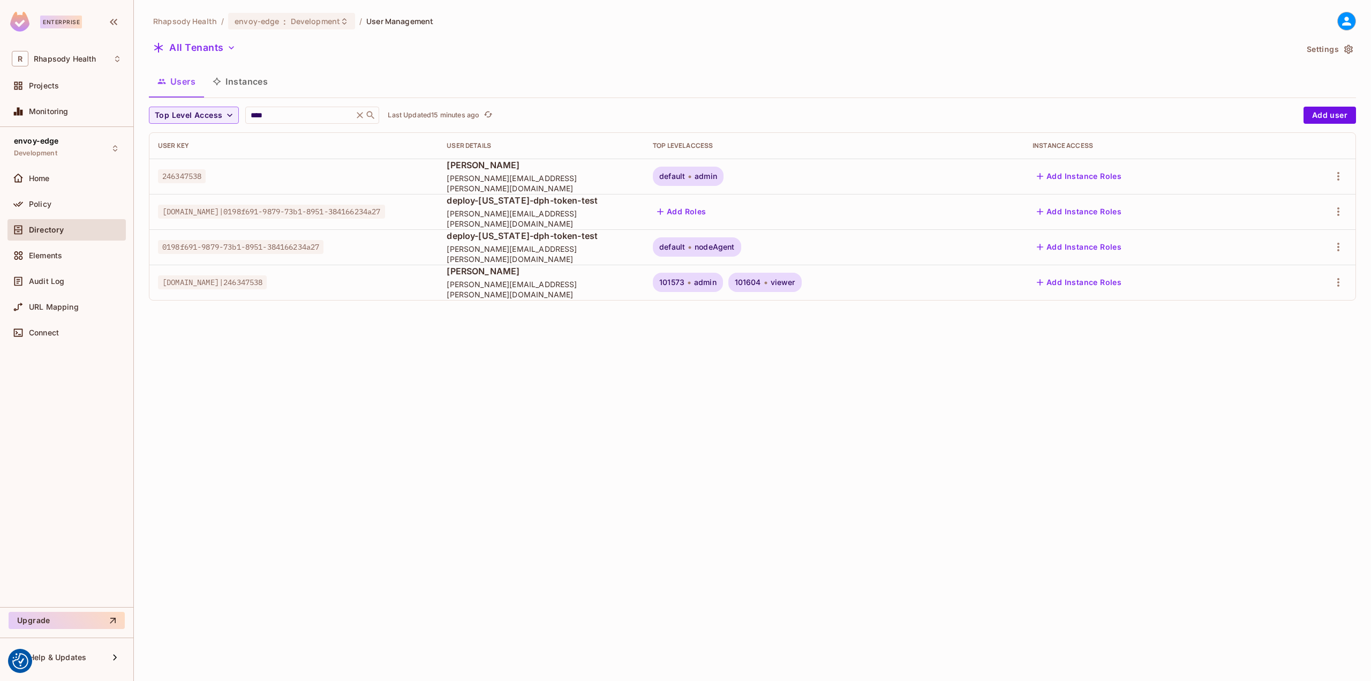
click at [975, 303] on div "Top Level Access **** ​ Last Updated 15 minutes ago Add user User Key User Deta…" at bounding box center [752, 208] width 1207 height 202
click at [1336, 277] on icon "button" at bounding box center [1338, 282] width 13 height 13
click at [1299, 336] on span "Top Level Roles" at bounding box center [1298, 330] width 64 height 17
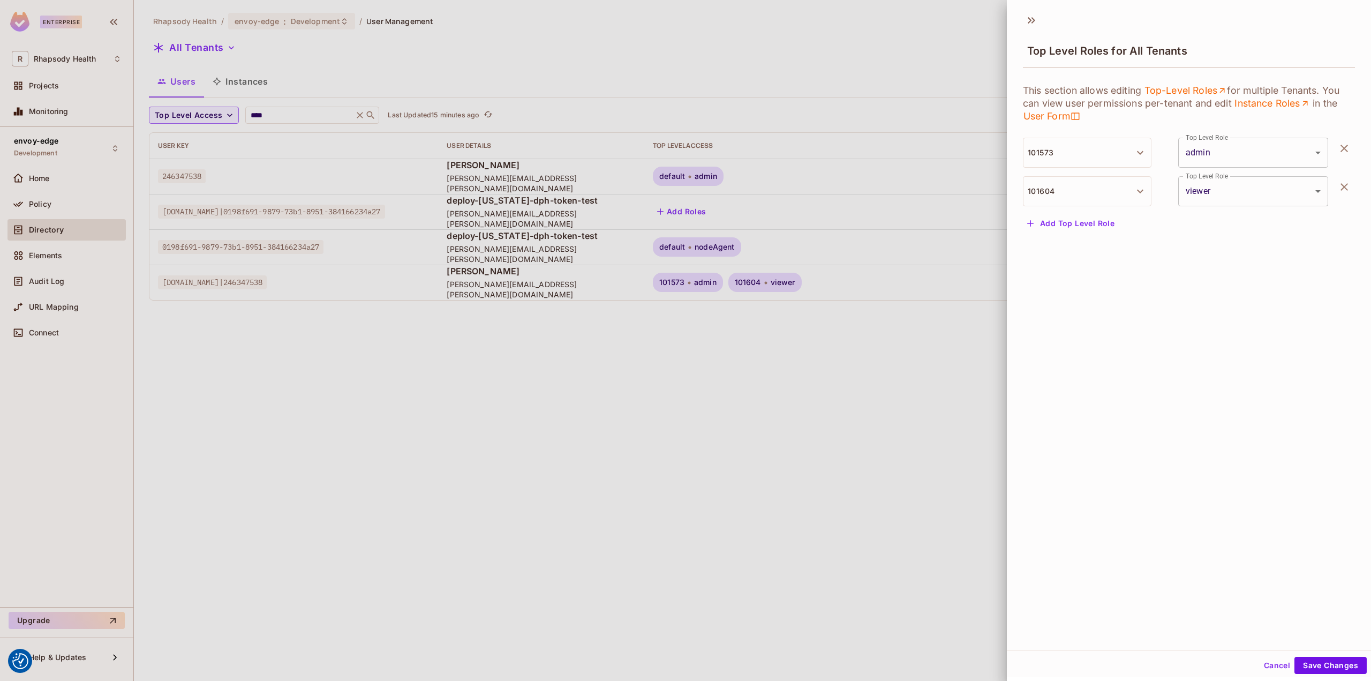
click at [1338, 185] on icon "button" at bounding box center [1344, 187] width 13 height 13
click at [1317, 668] on button "Save Changes" at bounding box center [1331, 665] width 72 height 17
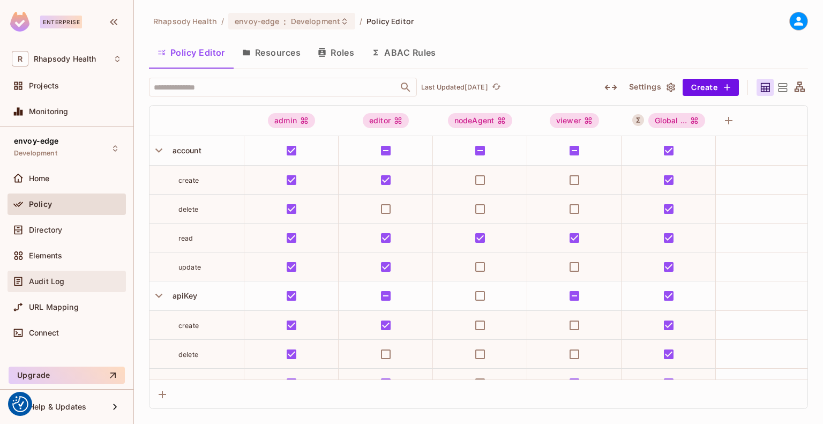
click at [64, 277] on div "Audit Log" at bounding box center [75, 281] width 93 height 9
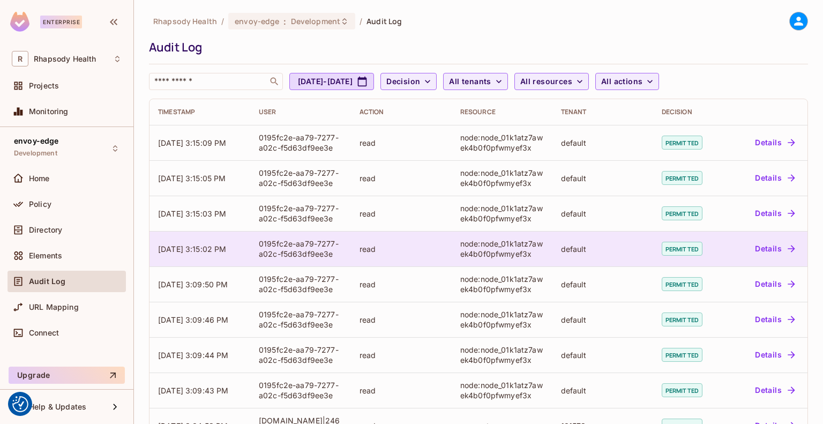
scroll to position [54, 0]
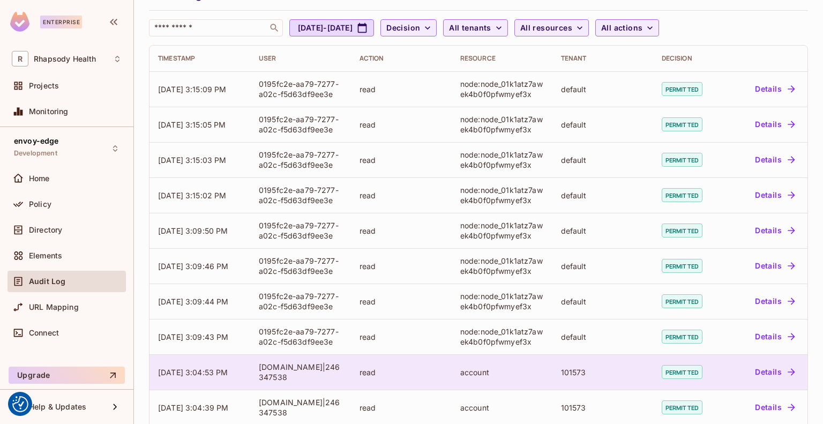
click at [432, 379] on td "read" at bounding box center [401, 371] width 101 height 35
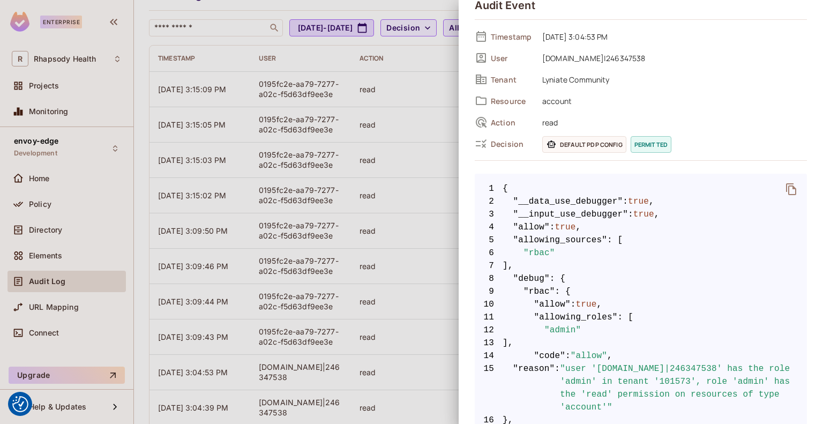
scroll to position [0, 0]
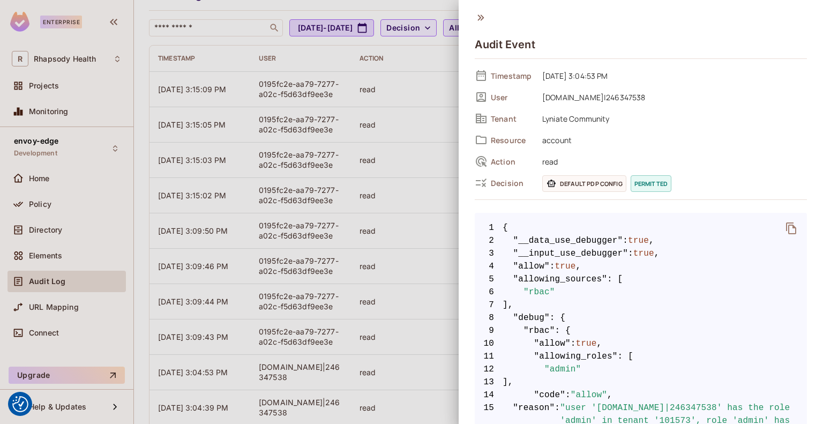
click at [369, 184] on div at bounding box center [411, 212] width 823 height 424
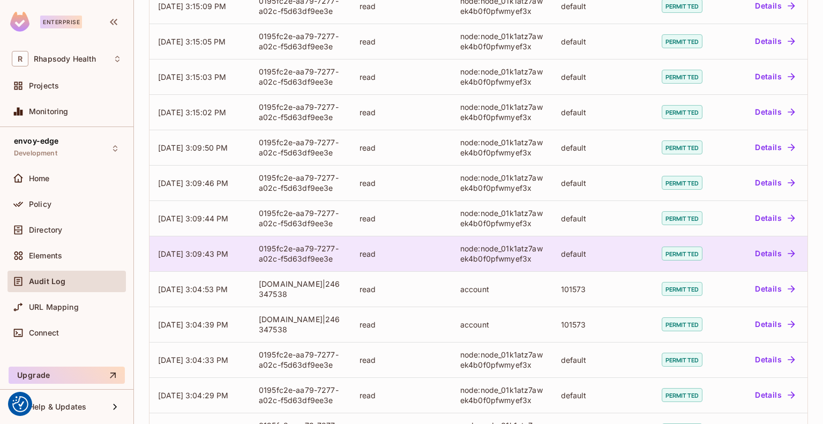
scroll to position [282, 0]
